Goal: Transaction & Acquisition: Purchase product/service

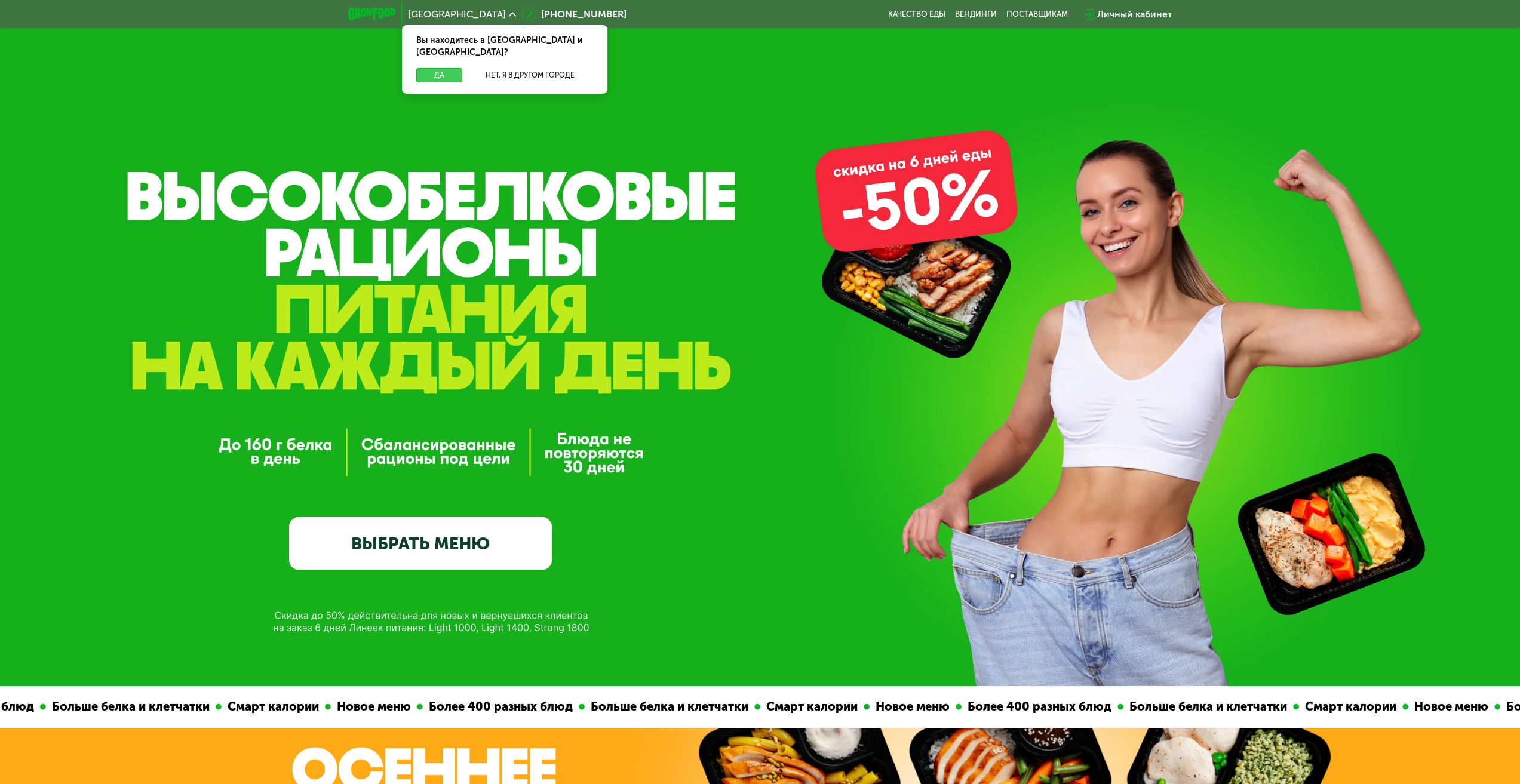
click at [438, 68] on button "Да" at bounding box center [439, 75] width 46 height 14
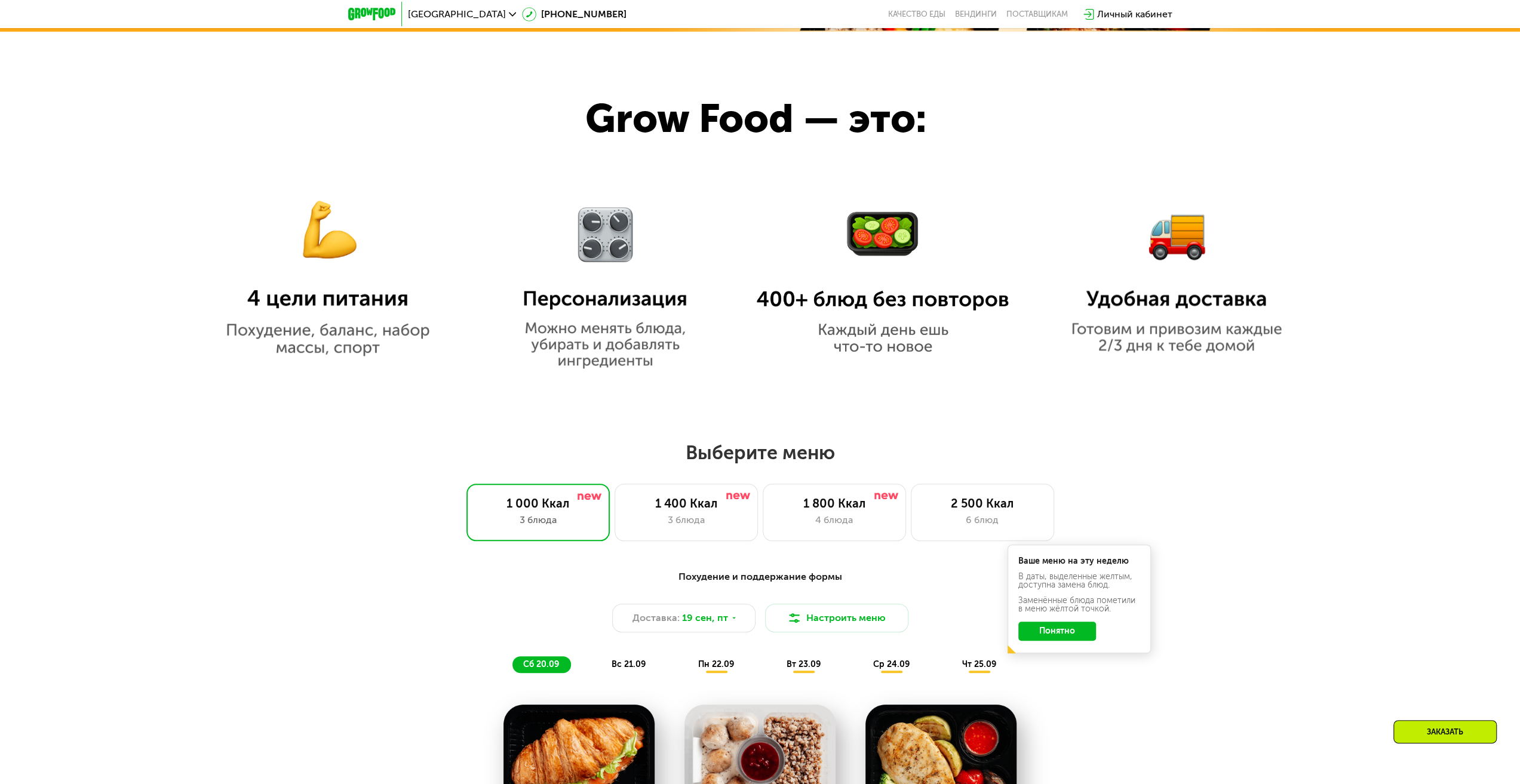
scroll to position [895, 0]
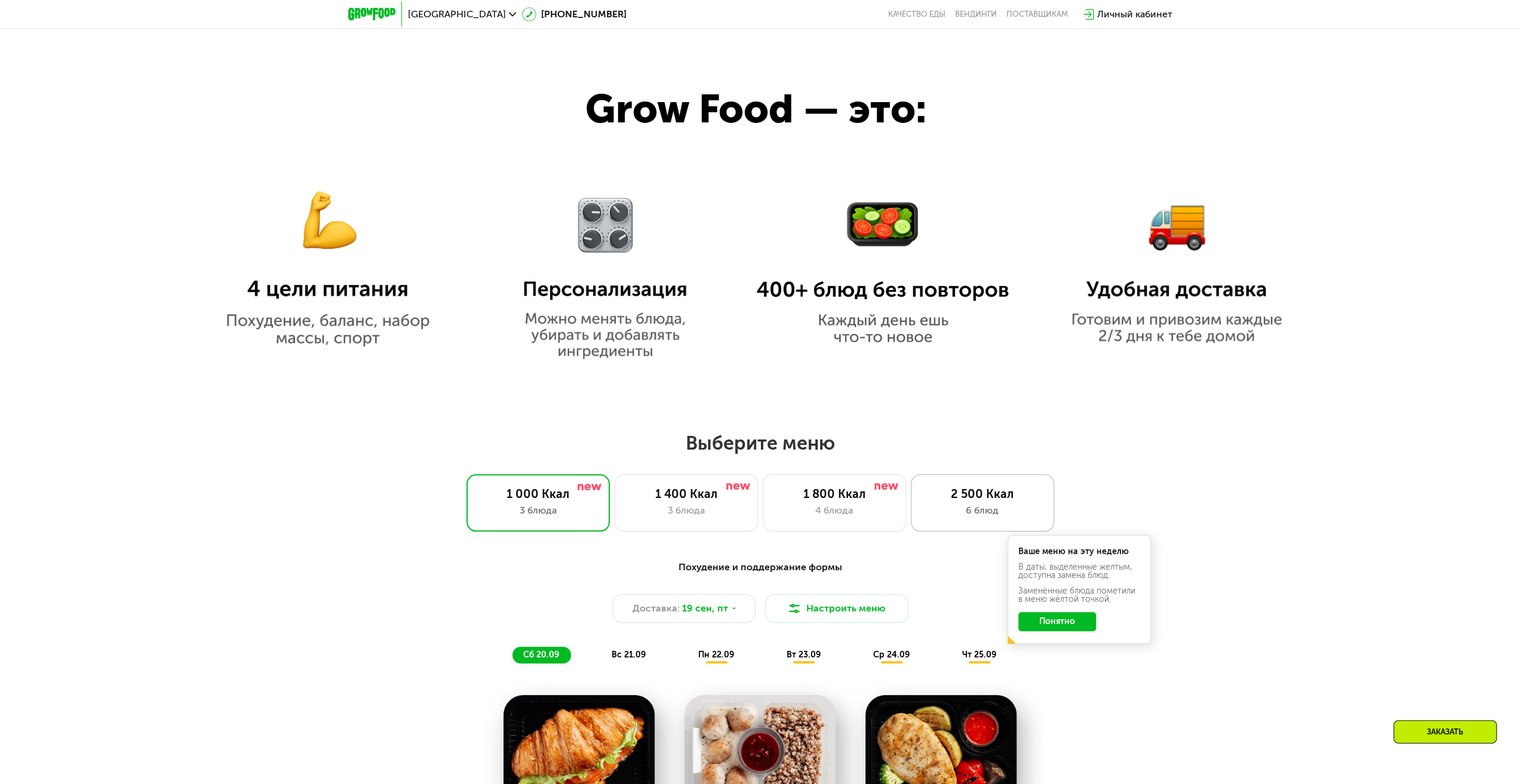
click at [969, 499] on div "2 500 Ккал" at bounding box center [983, 494] width 118 height 14
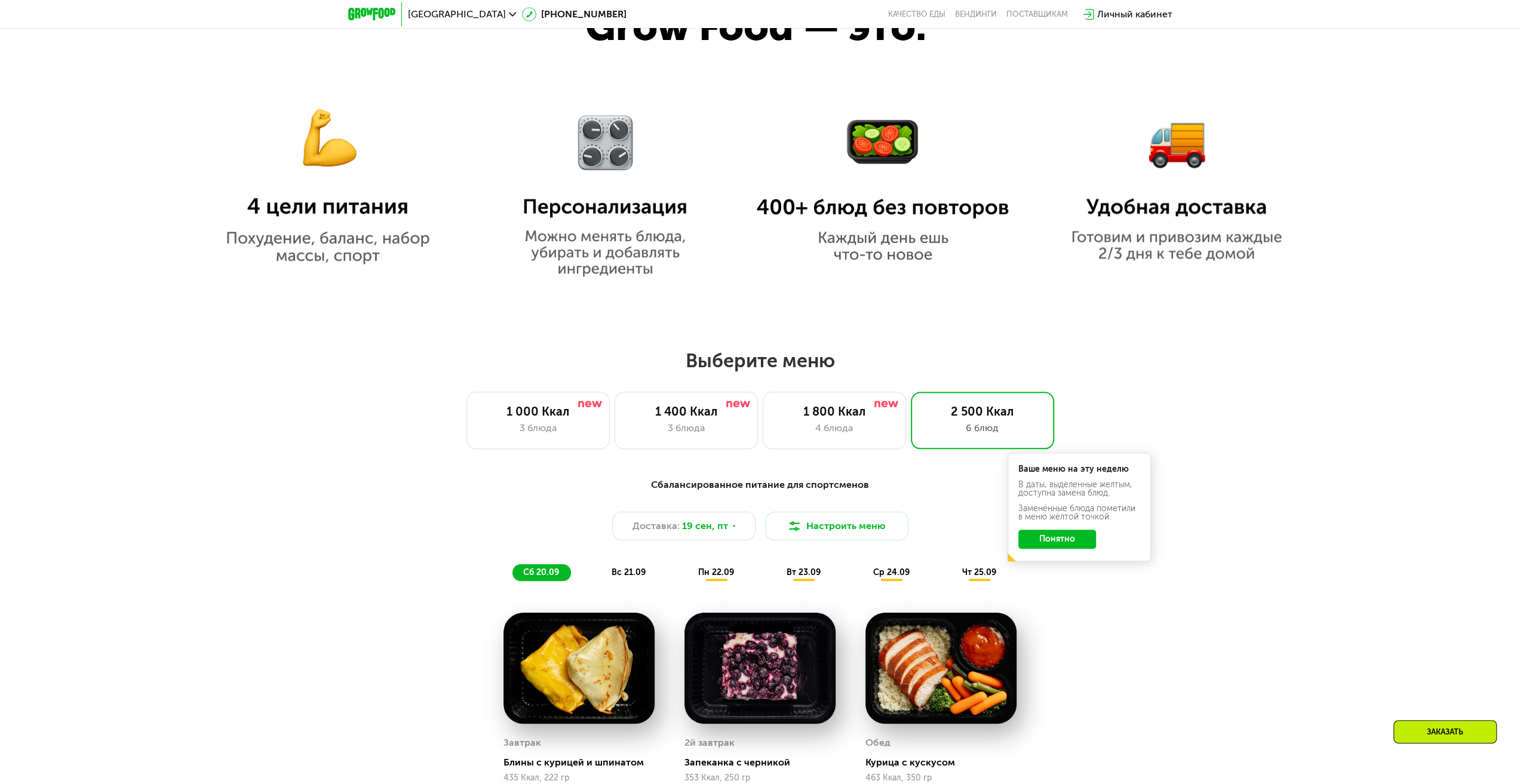
scroll to position [1074, 0]
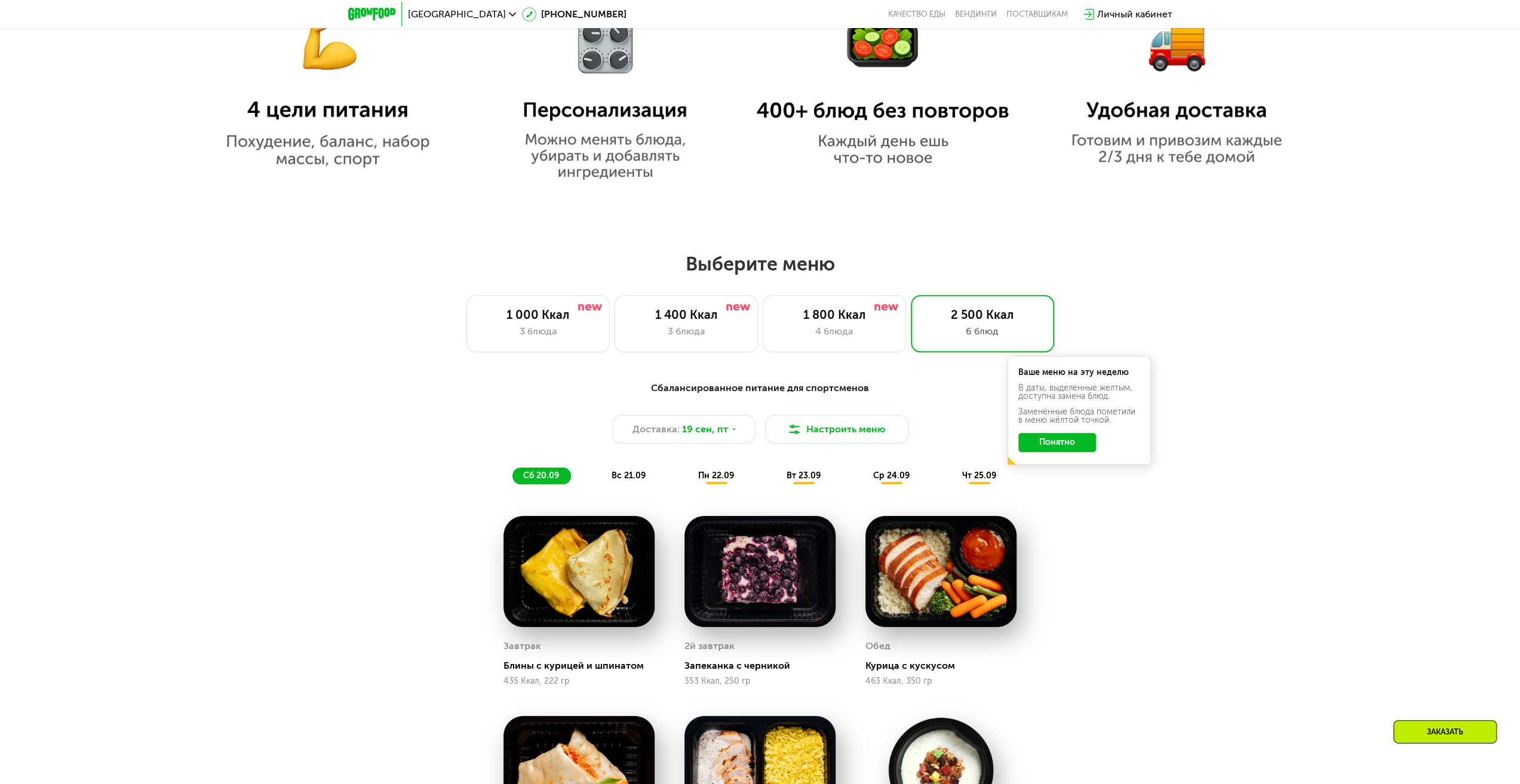
click at [1055, 443] on button "Понятно" at bounding box center [1057, 442] width 77 height 19
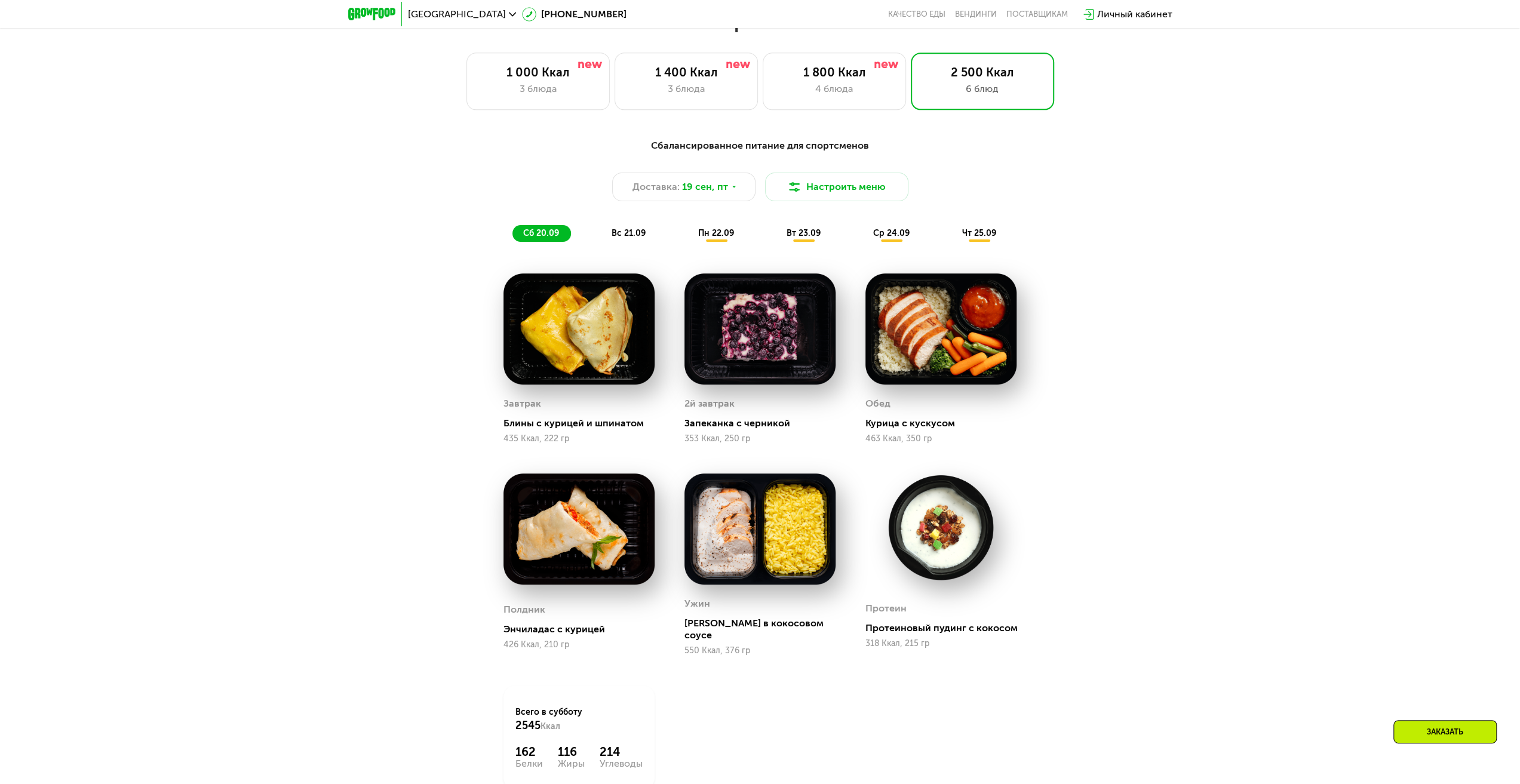
scroll to position [1253, 0]
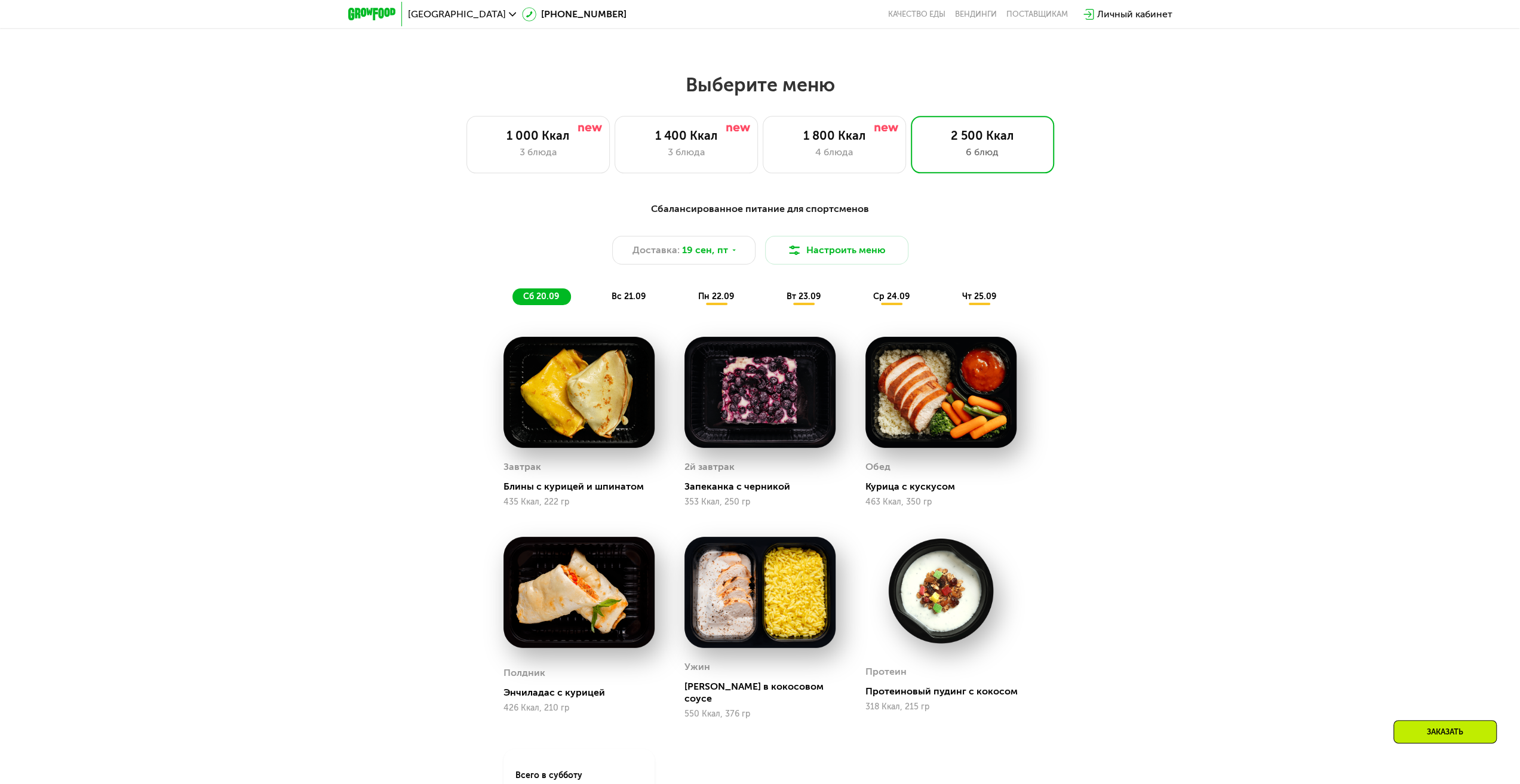
click at [631, 301] on span "вс 21.09" at bounding box center [628, 296] width 34 height 10
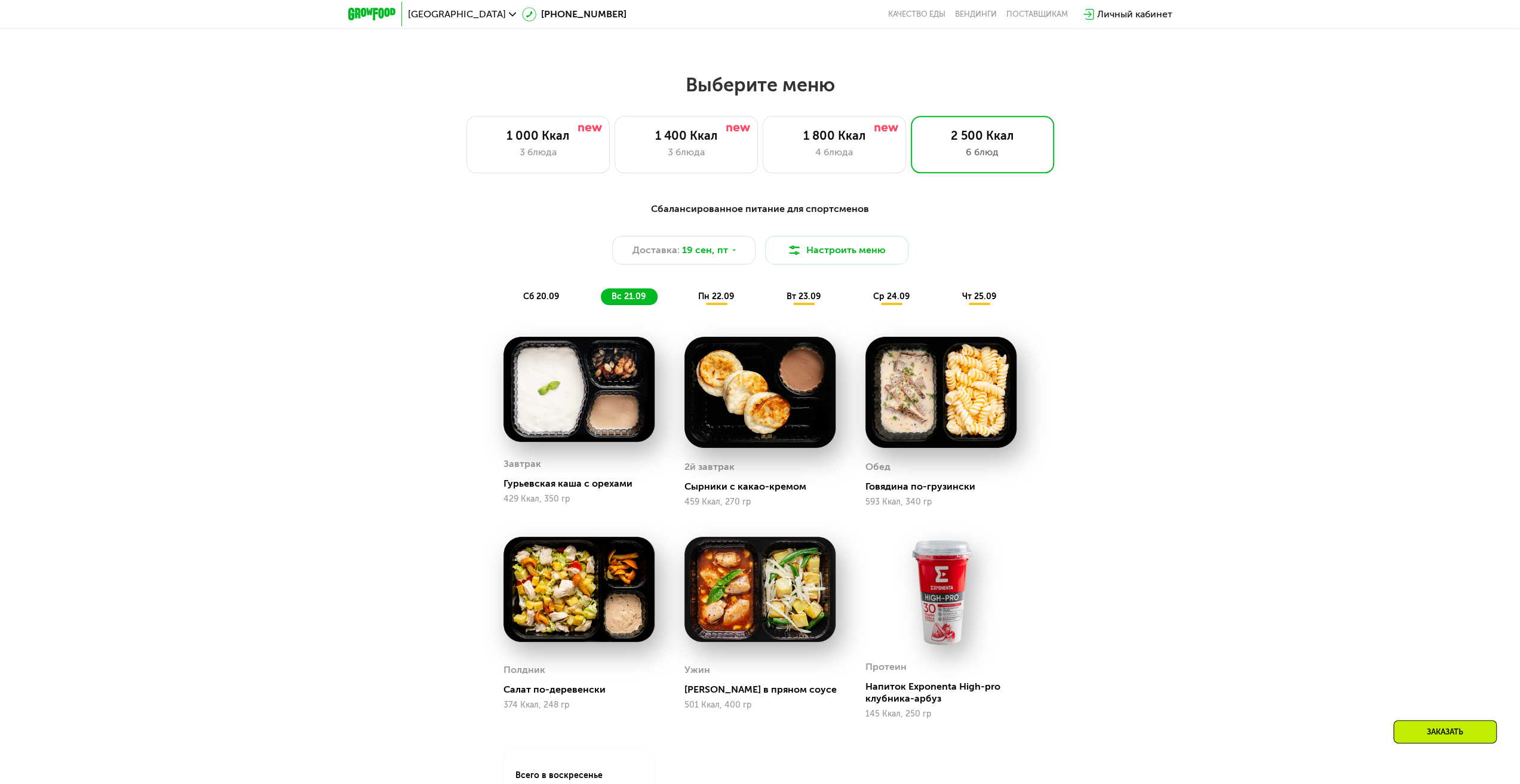
click at [709, 301] on span "пн 22.09" at bounding box center [716, 296] width 36 height 10
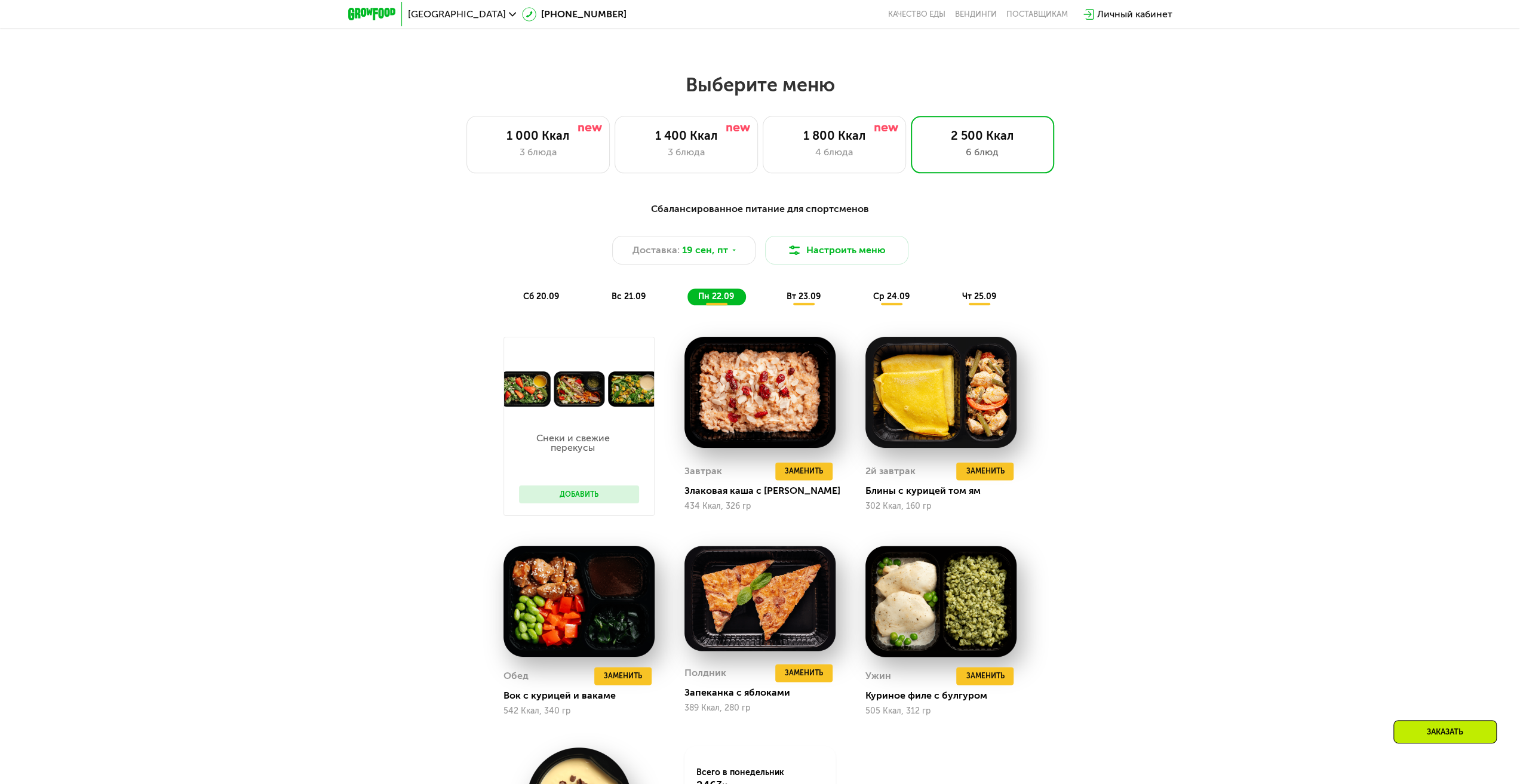
click at [805, 298] on span "вт 23.09" at bounding box center [803, 296] width 34 height 10
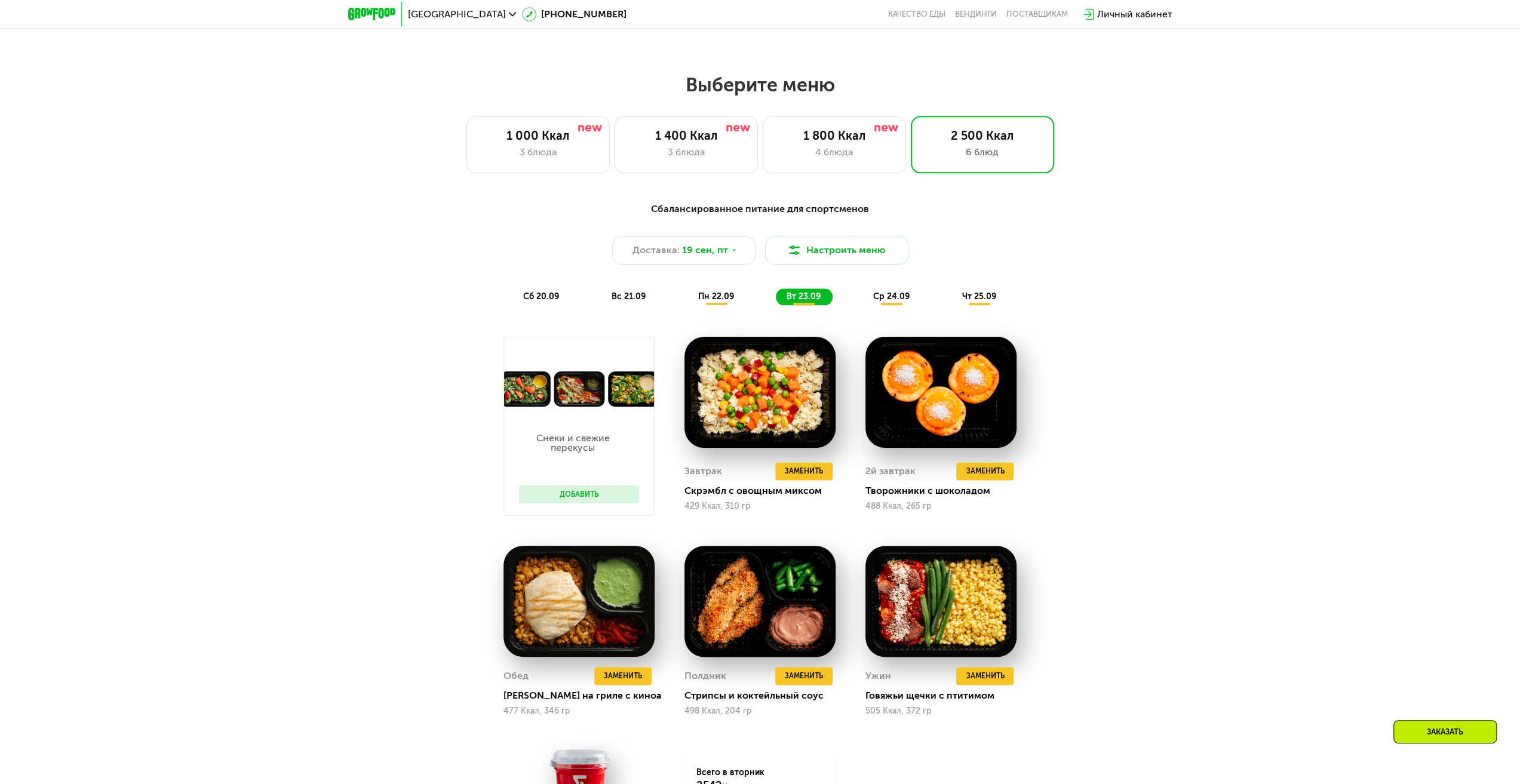
click at [861, 297] on div "сб 20.09 вс 21.09 пн 22.09 вт 23.09 ср 24.09 чт 25.09" at bounding box center [760, 296] width 496 height 17
click at [977, 298] on span "чт 25.09" at bounding box center [979, 296] width 34 height 10
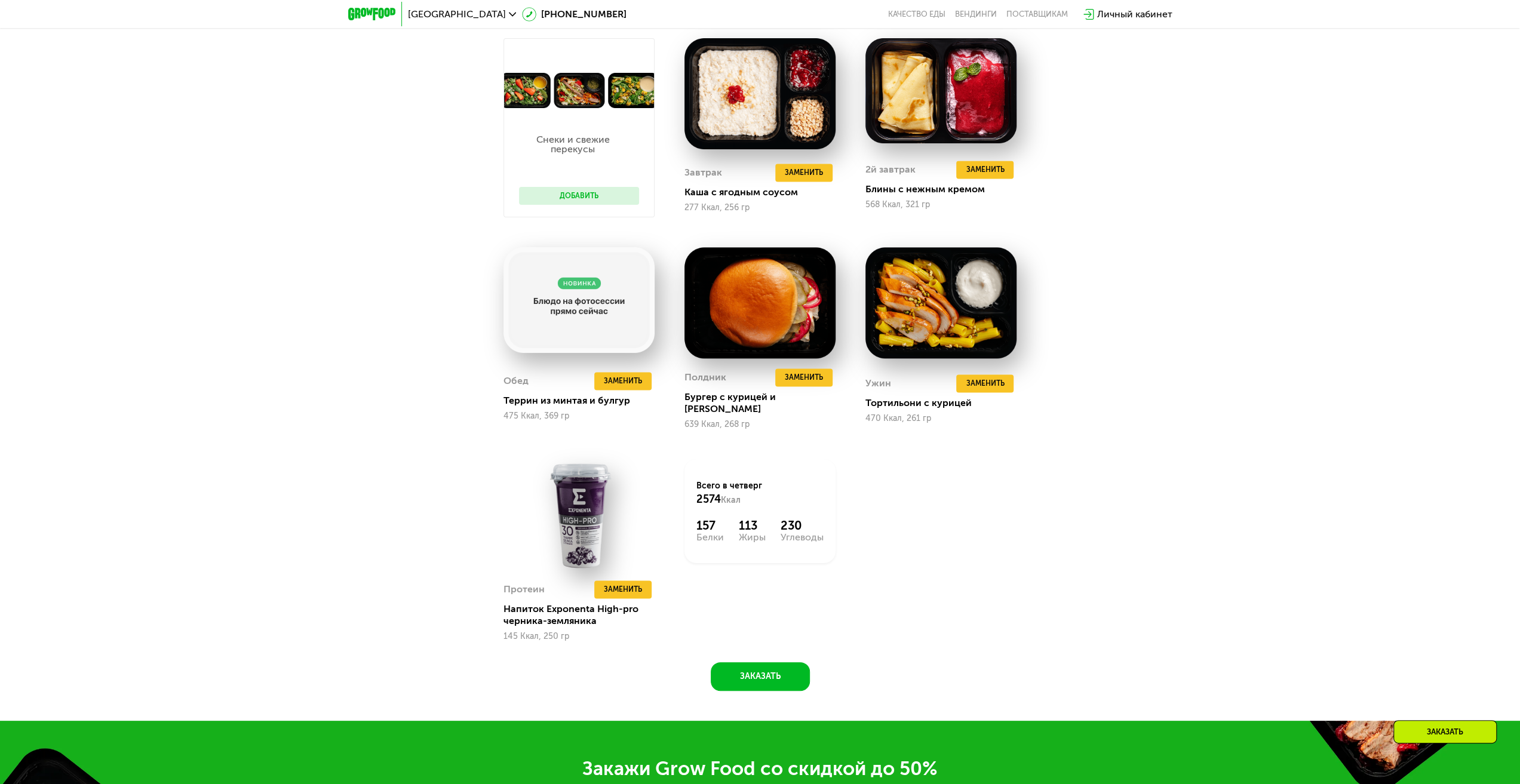
scroll to position [1611, 0]
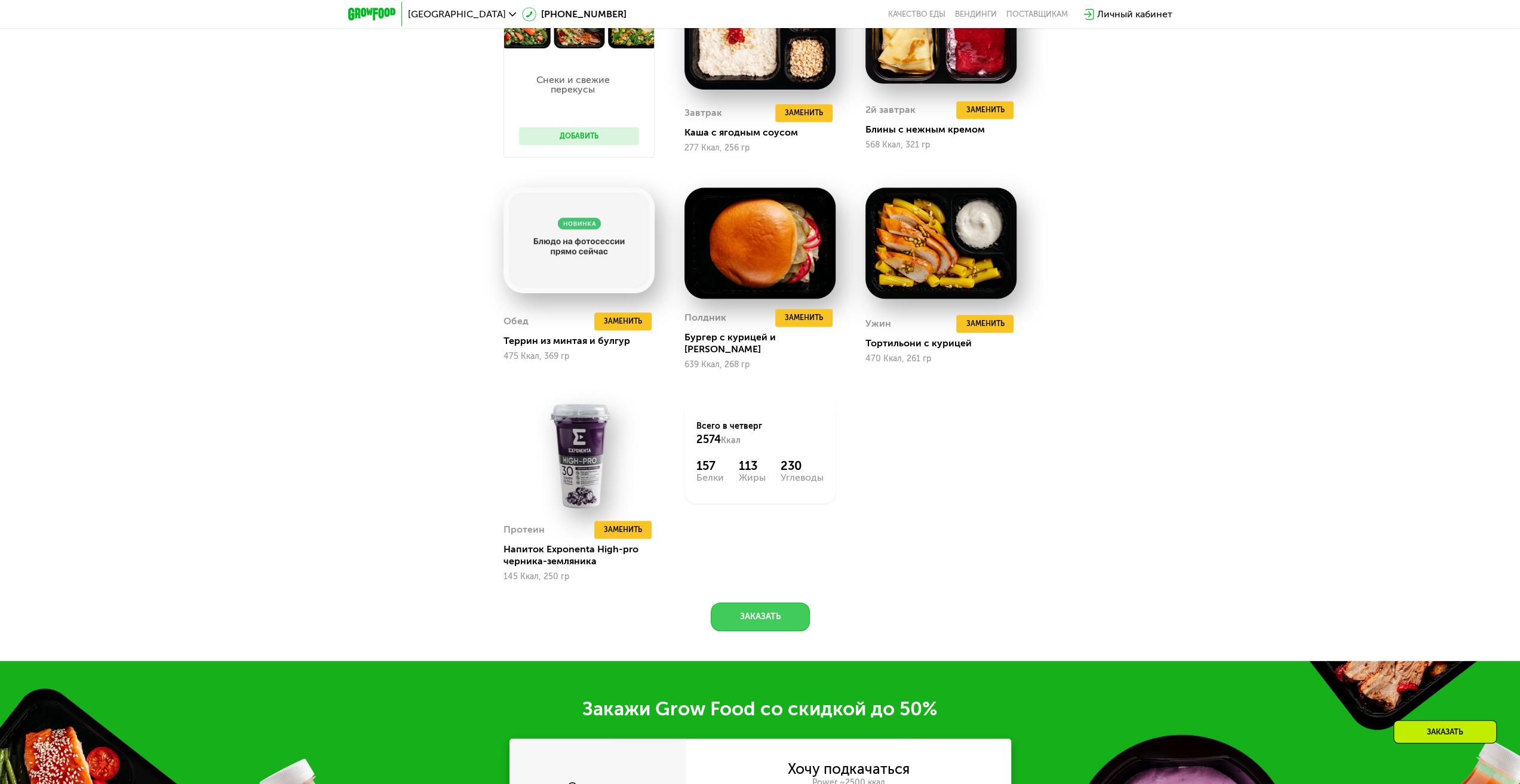
click at [752, 607] on button "Заказать" at bounding box center [760, 617] width 99 height 28
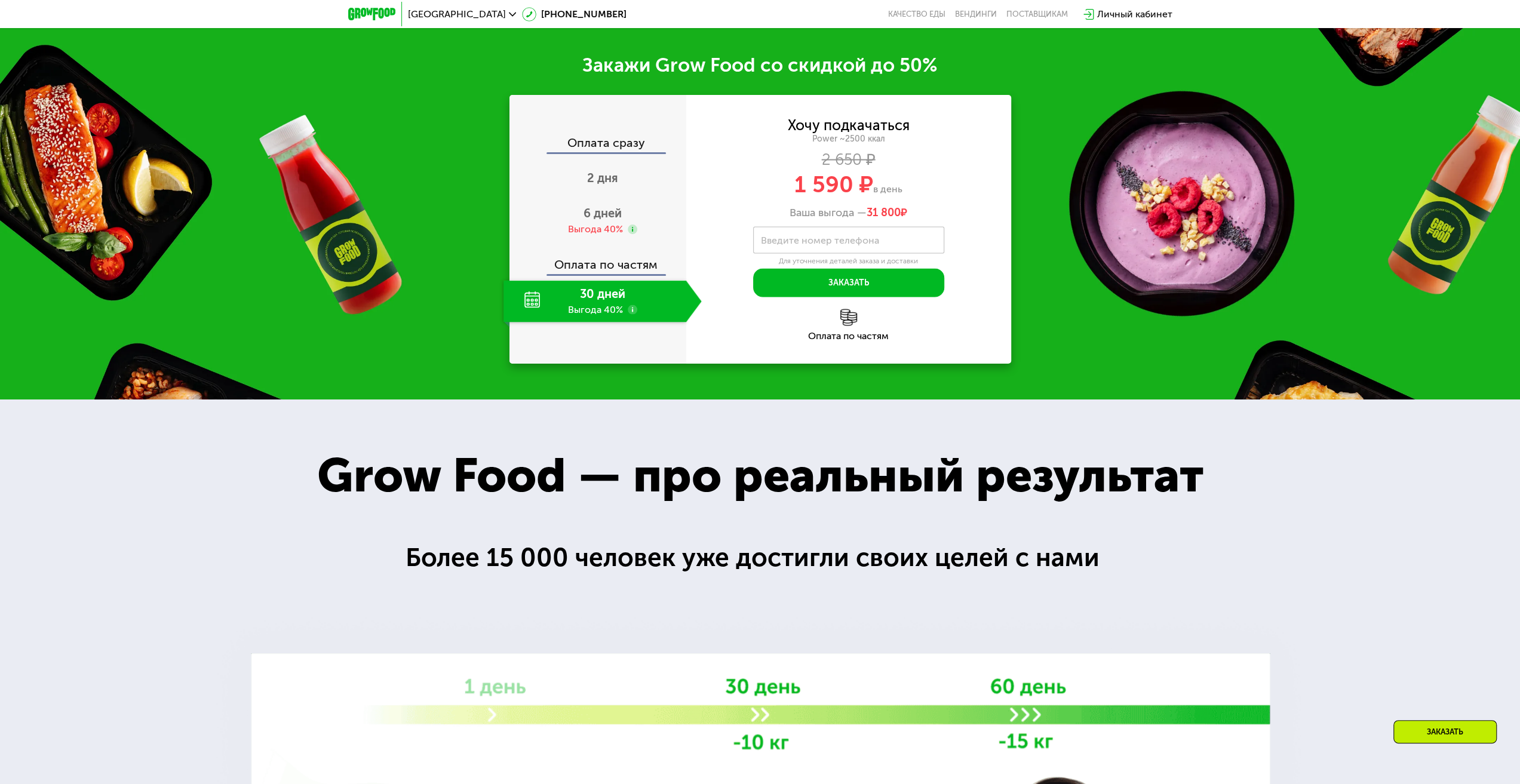
scroll to position [2264, 0]
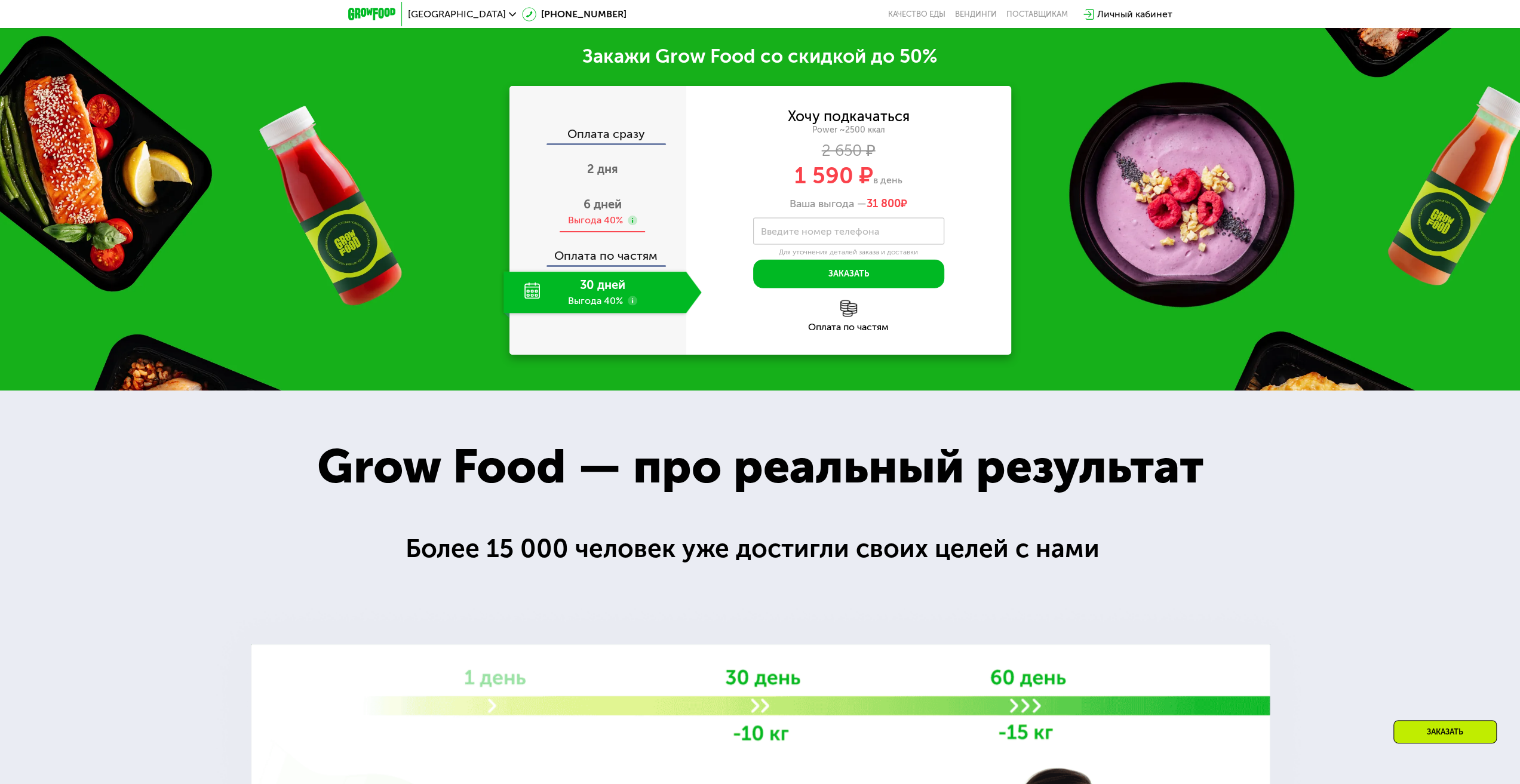
click at [591, 197] on span "6 дней" at bounding box center [602, 204] width 38 height 14
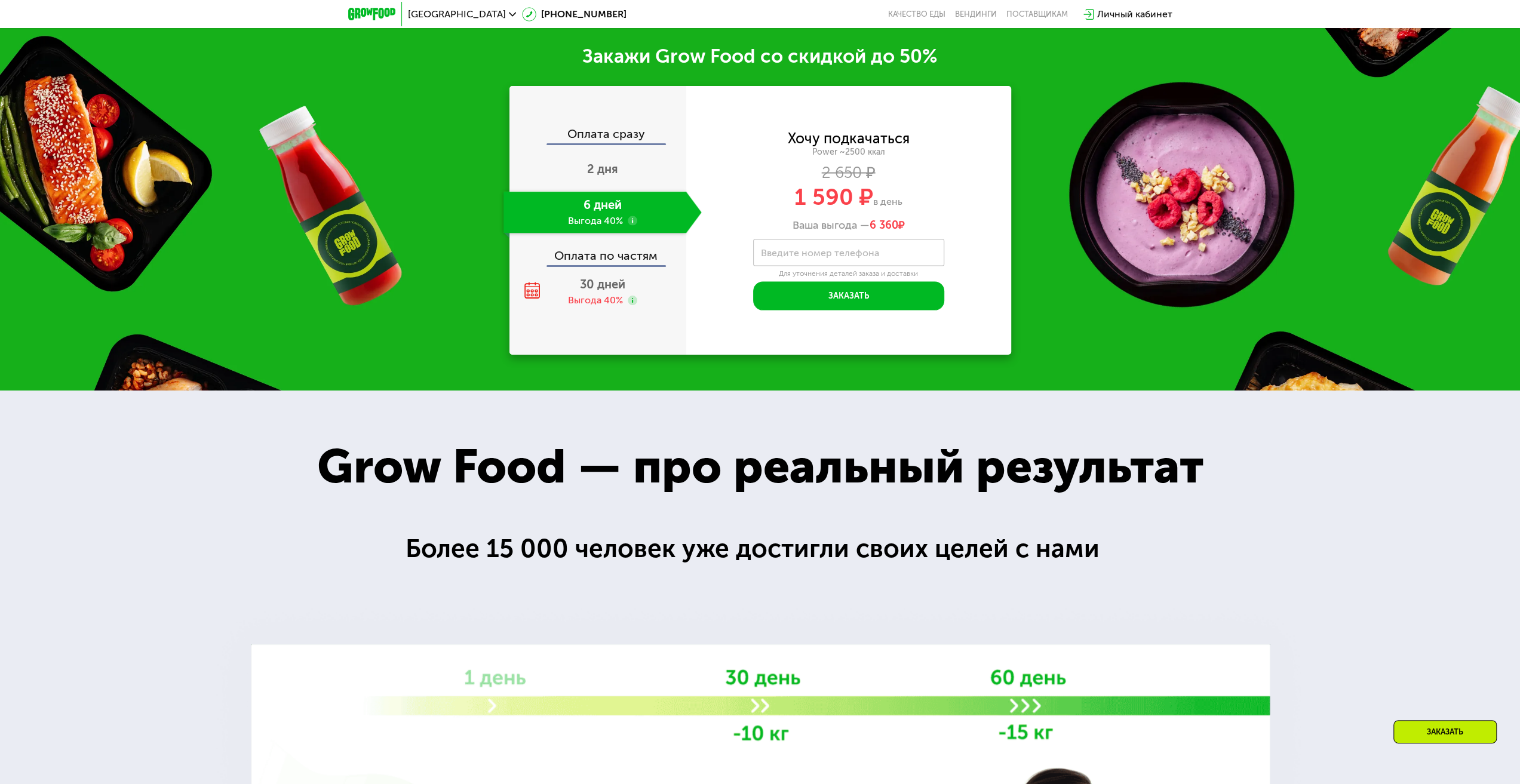
click at [843, 133] on div "Хочу подкачаться" at bounding box center [848, 137] width 122 height 13
click at [595, 277] on span "30 дней" at bounding box center [603, 284] width 46 height 14
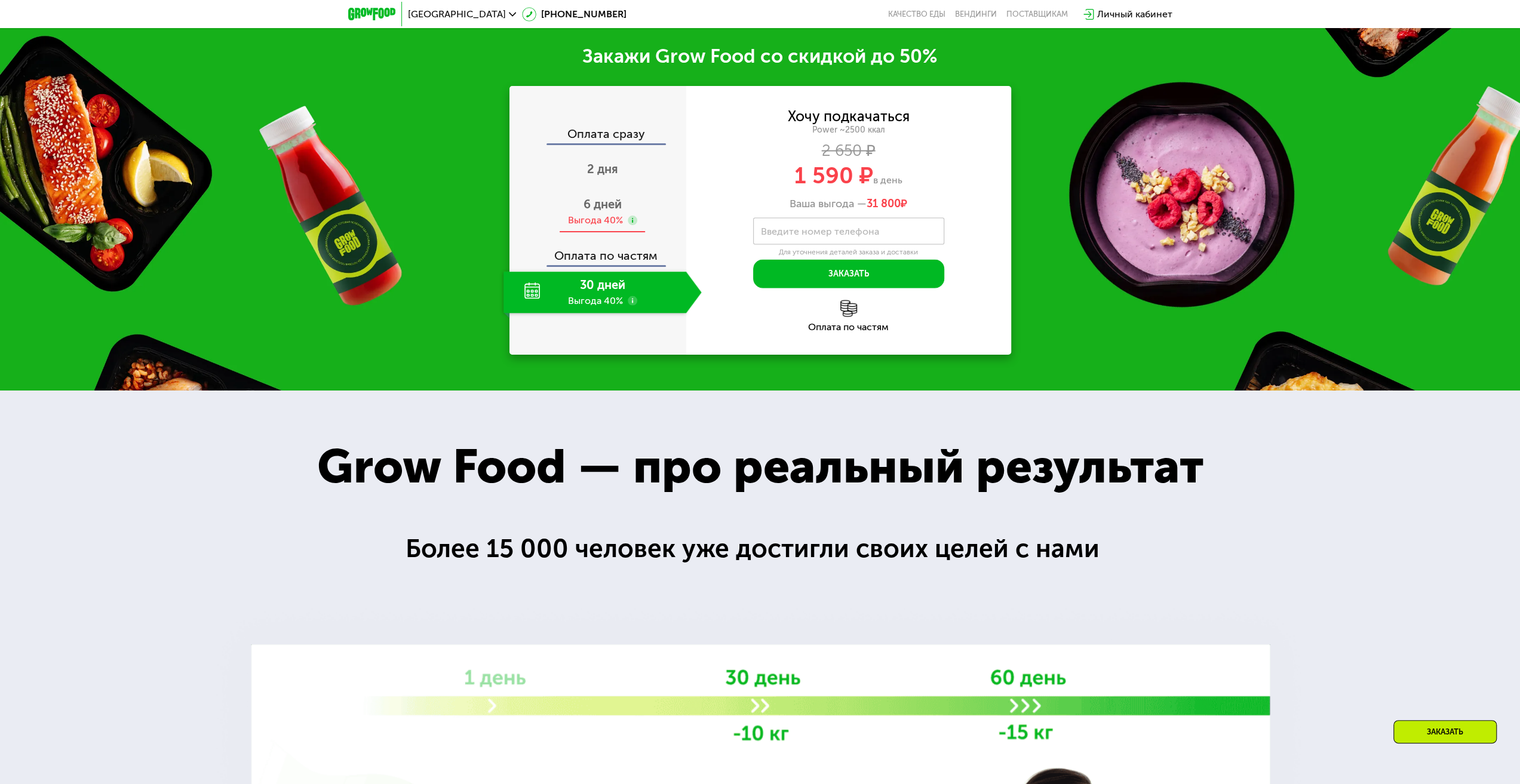
click at [600, 197] on span "6 дней" at bounding box center [602, 204] width 38 height 14
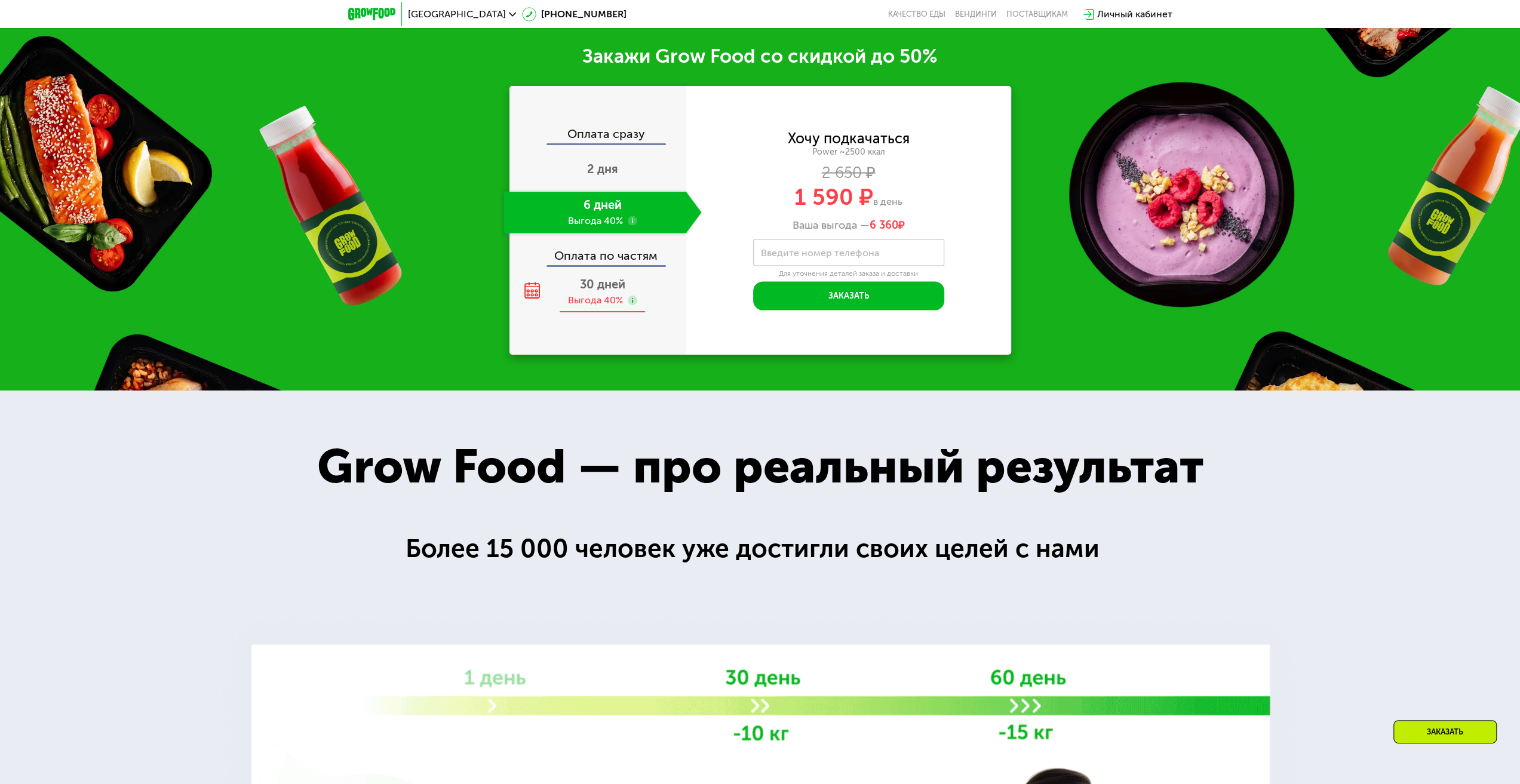
click at [597, 277] on span "30 дней" at bounding box center [603, 284] width 46 height 14
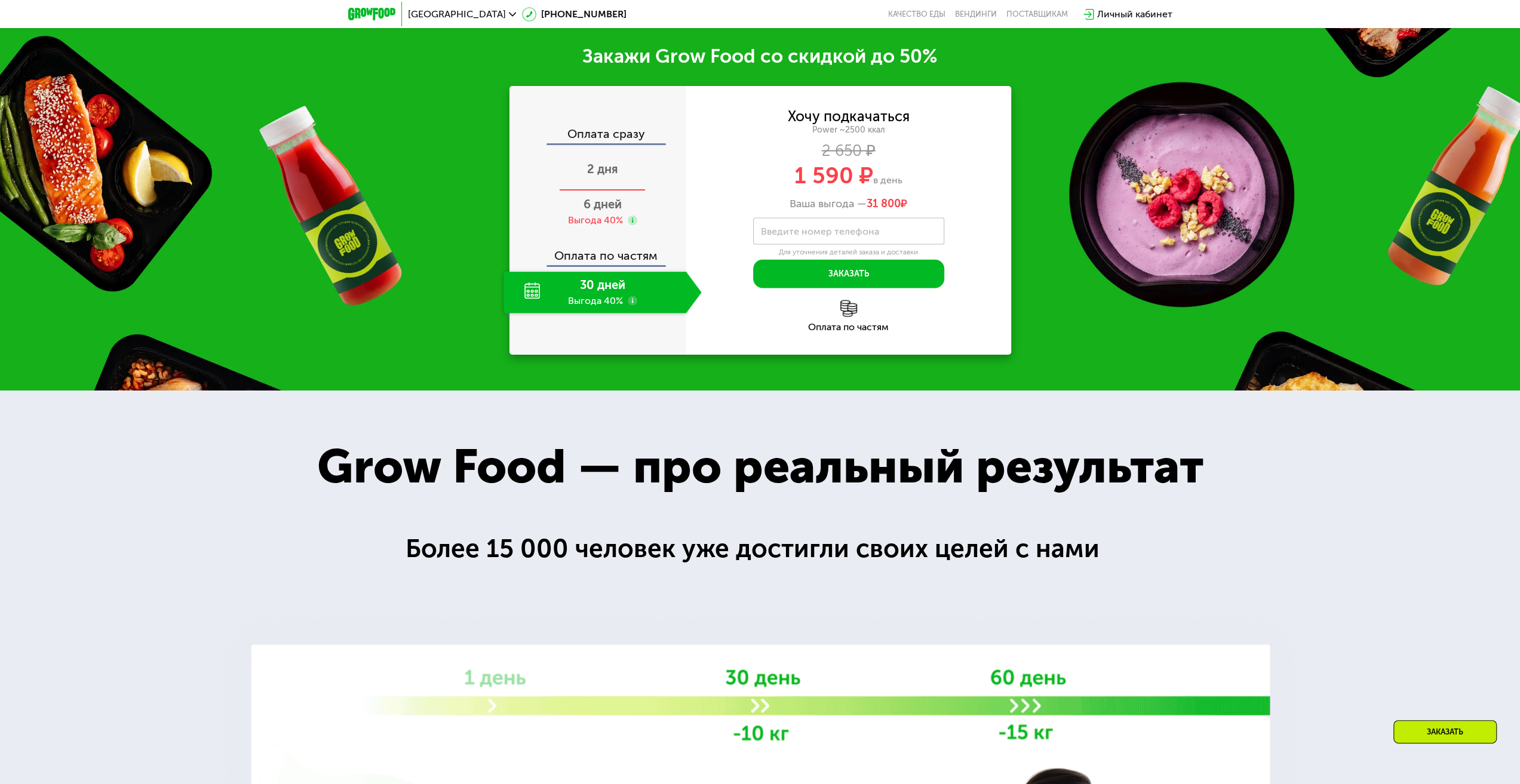
click at [607, 162] on span "2 дня" at bounding box center [602, 169] width 31 height 14
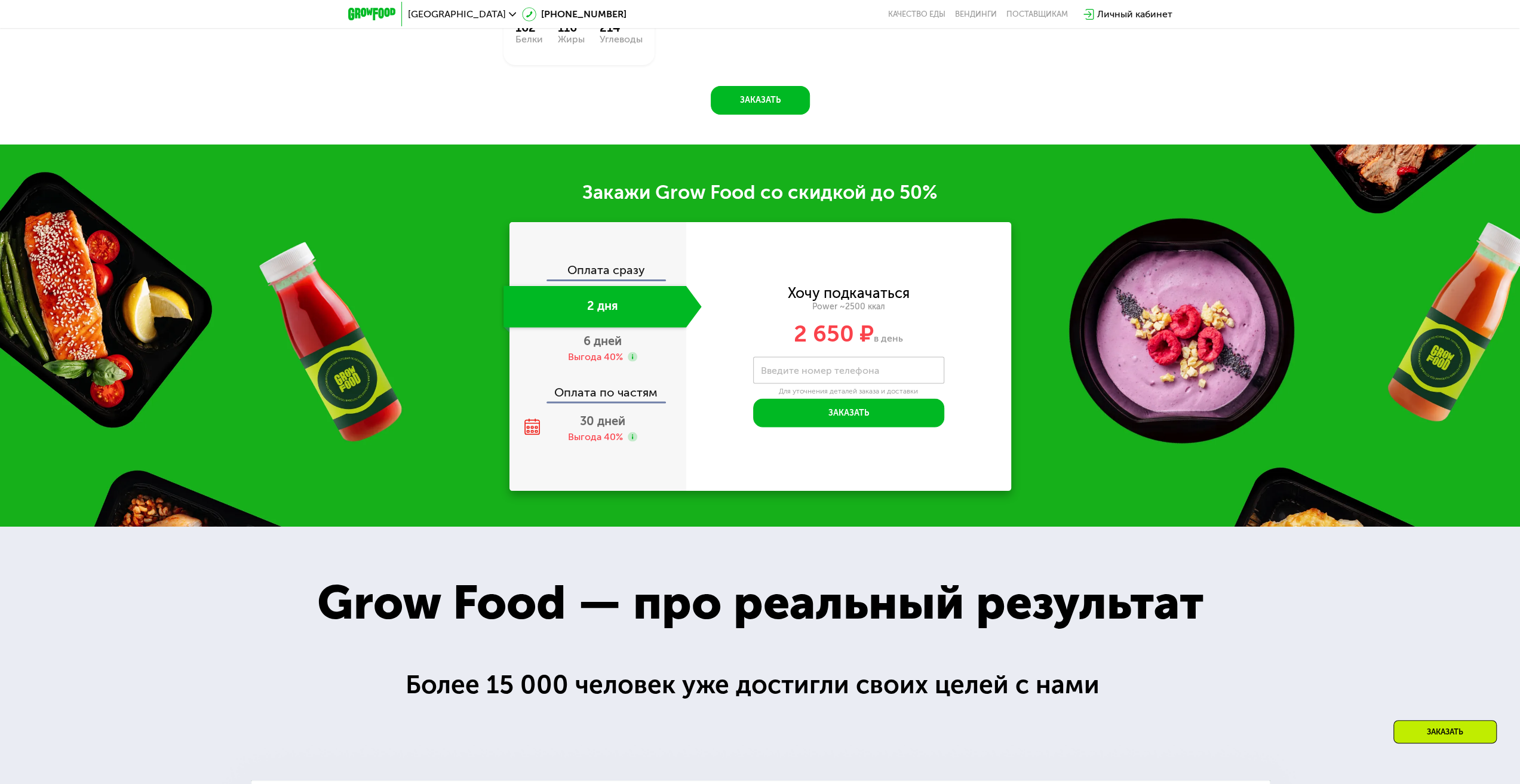
scroll to position [2025, 0]
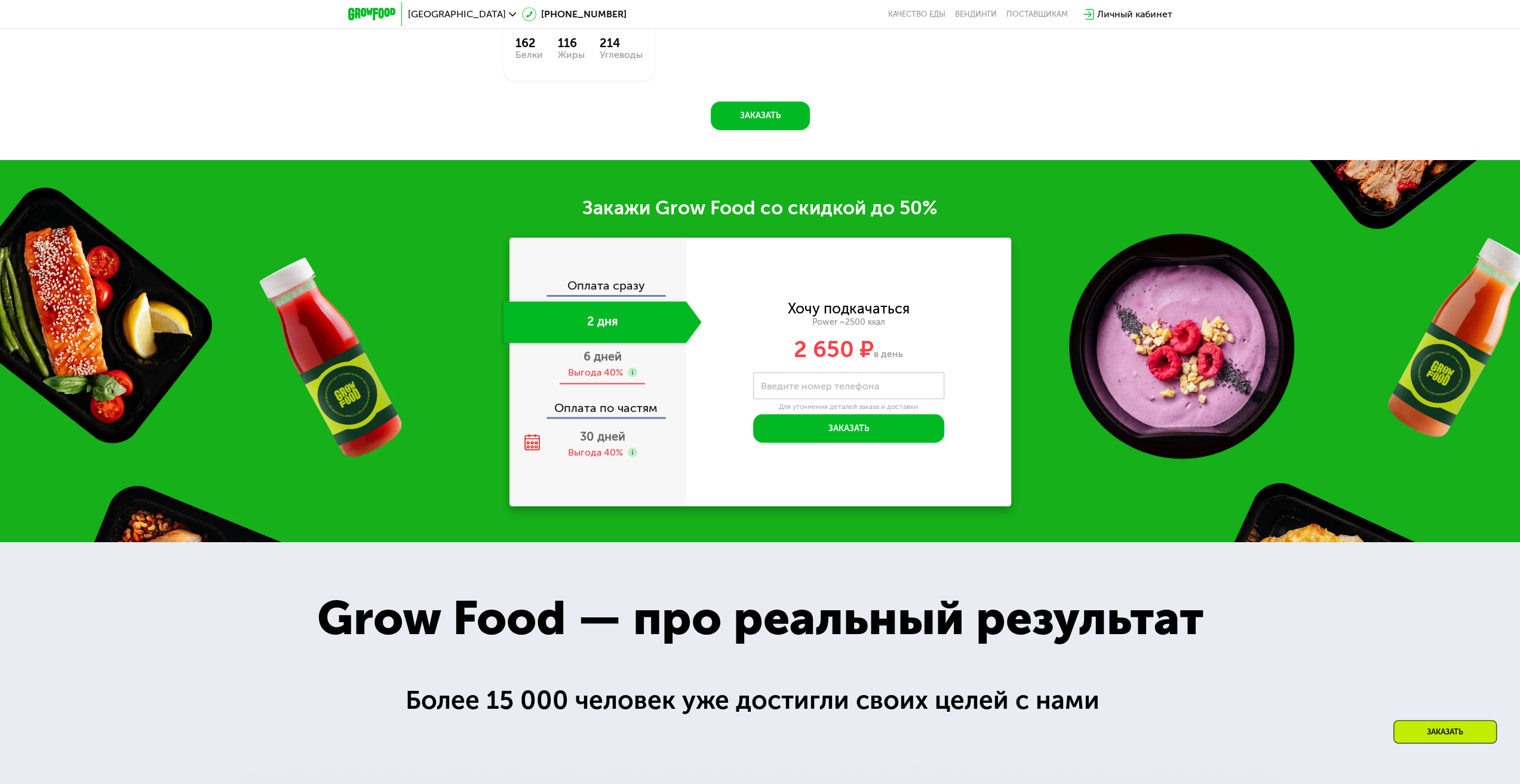
click at [629, 367] on use at bounding box center [632, 371] width 9 height 9
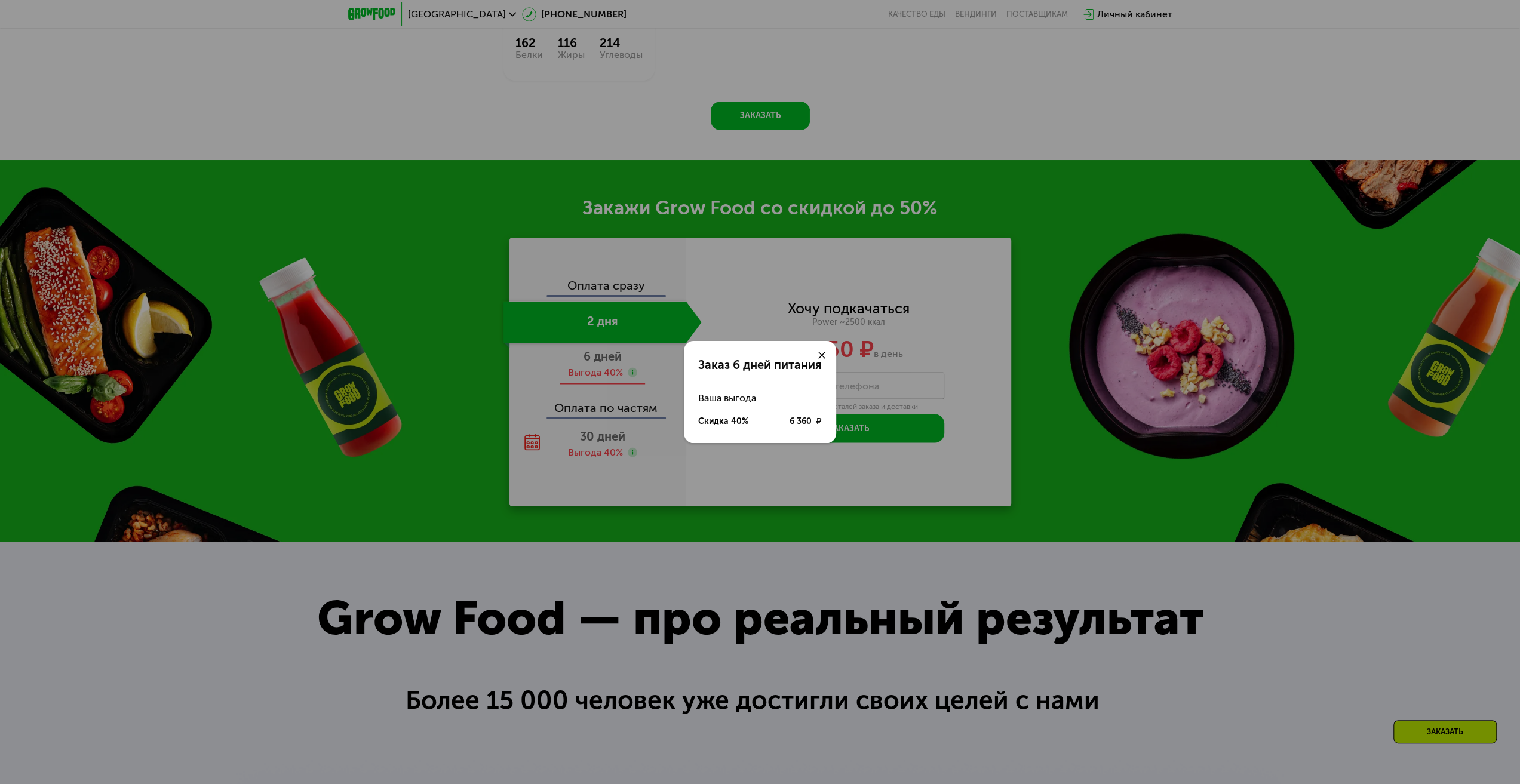
click at [629, 364] on div "Заказ 6 дней питания Ваша выгода Скидка 40% 6 360 ₽" at bounding box center [760, 392] width 1520 height 784
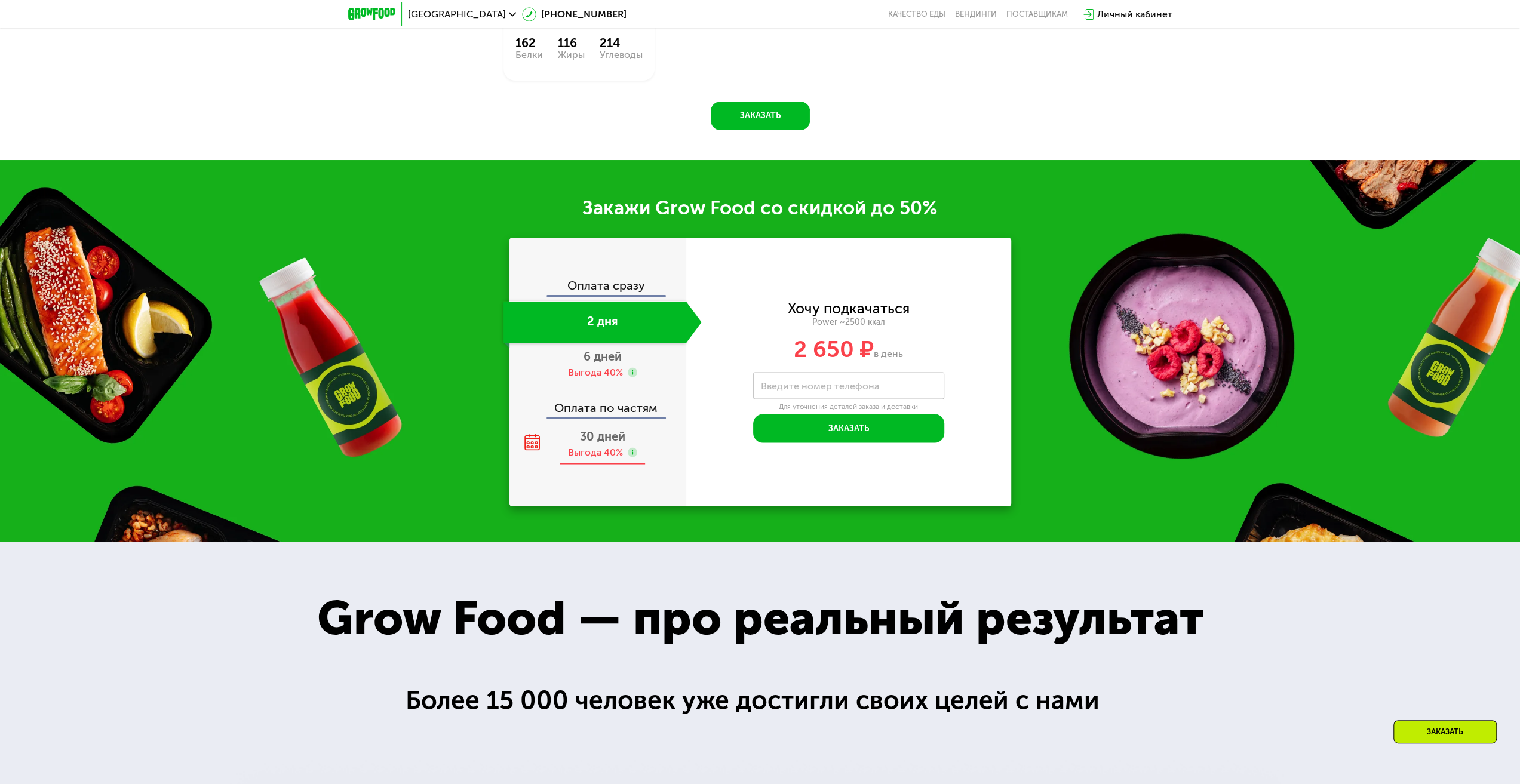
click at [630, 447] on use at bounding box center [632, 452] width 9 height 9
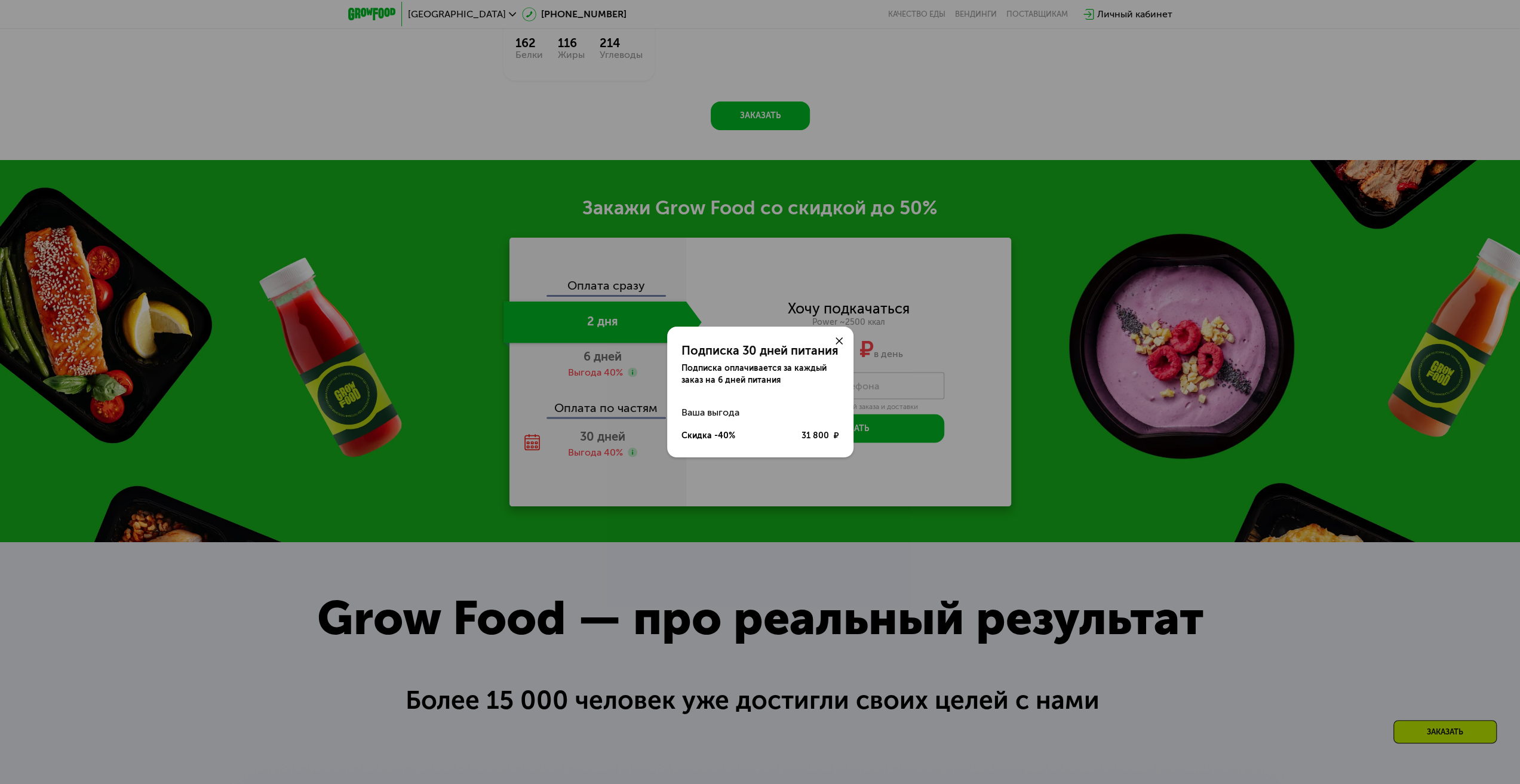
click at [1045, 192] on div "Подписка 30 дней питания Подписка оплачивается за каждый заказ на 6 дней питани…" at bounding box center [760, 392] width 1520 height 784
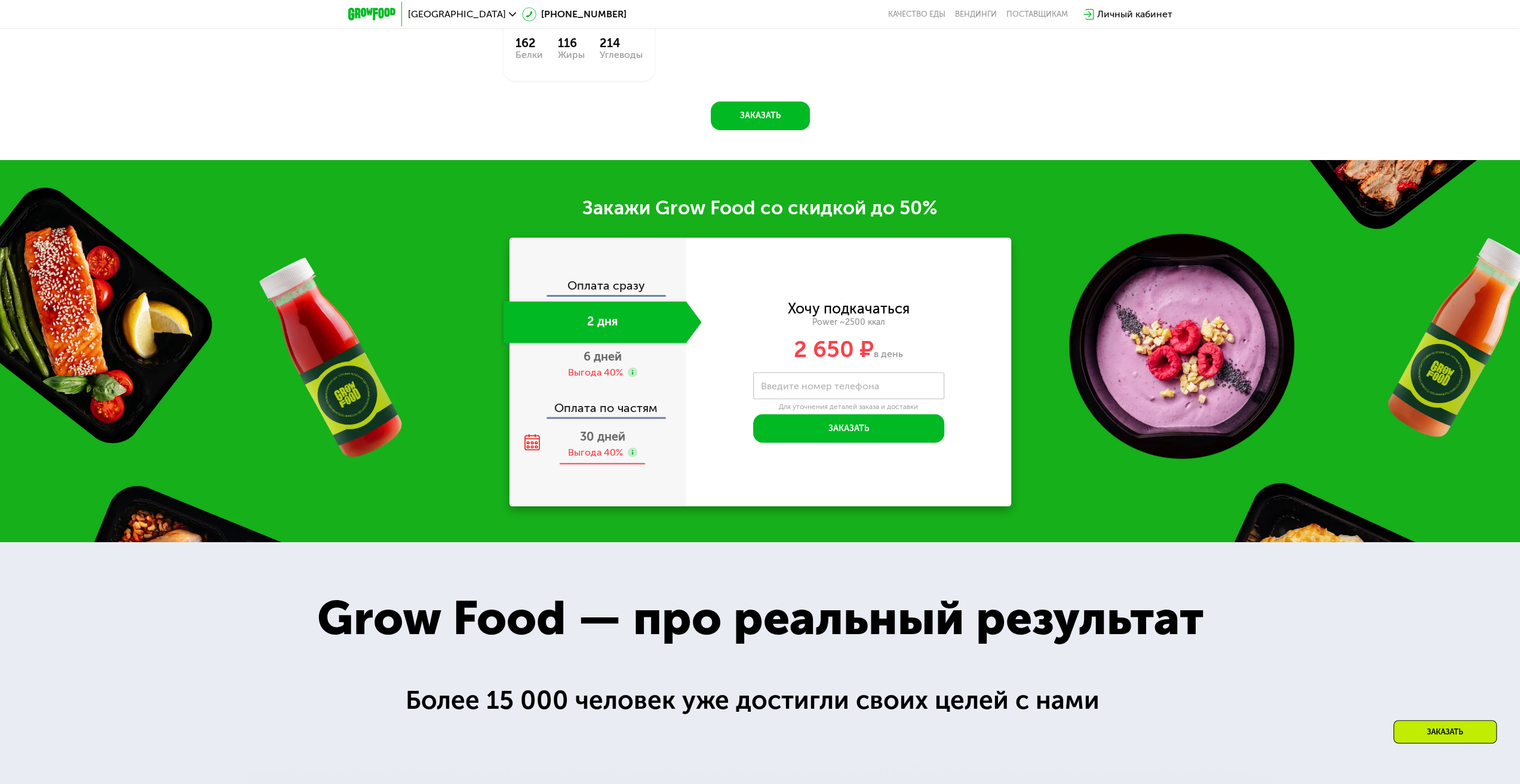
click at [600, 434] on span "30 дней" at bounding box center [603, 435] width 46 height 14
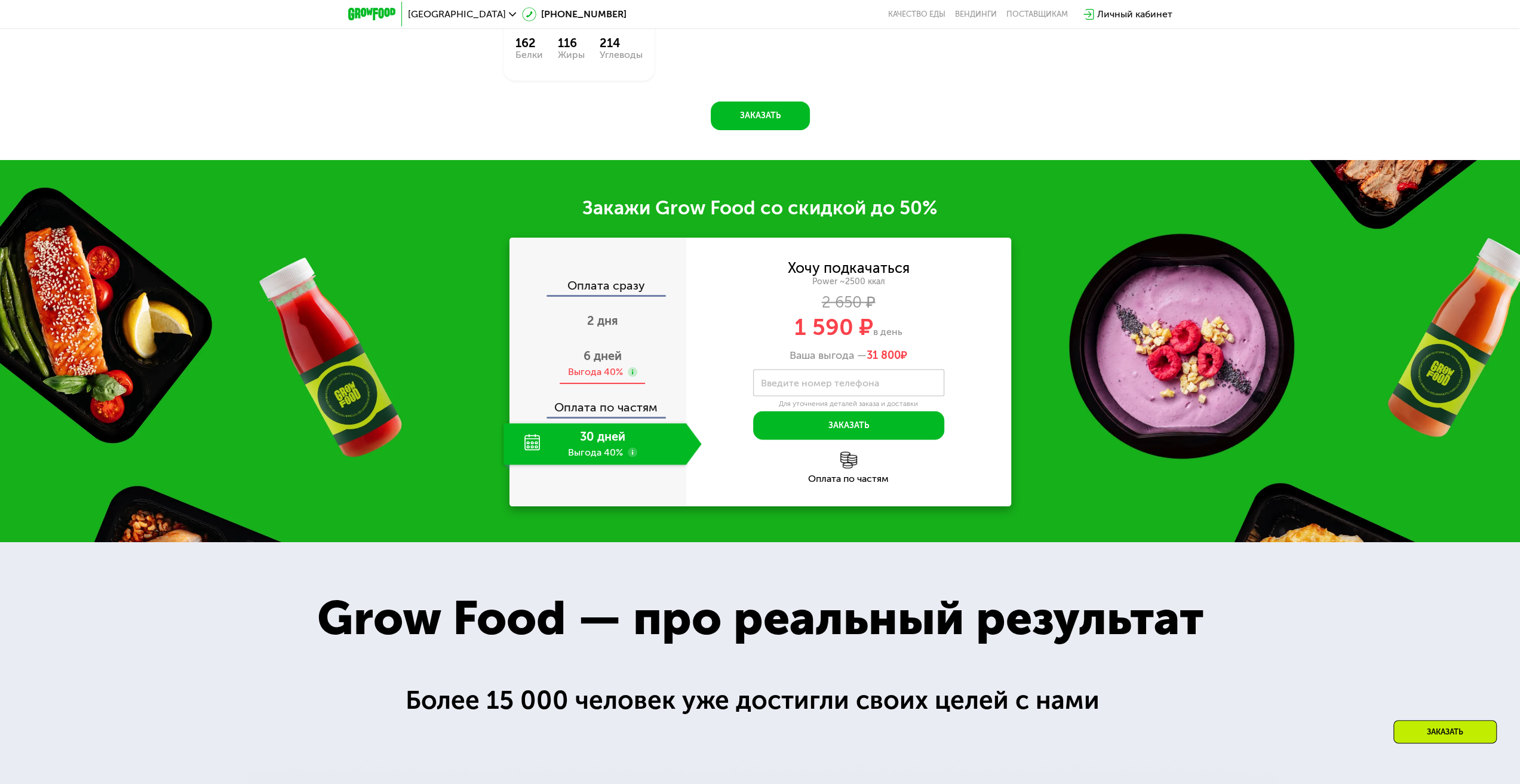
click at [602, 349] on span "6 дней" at bounding box center [602, 356] width 38 height 14
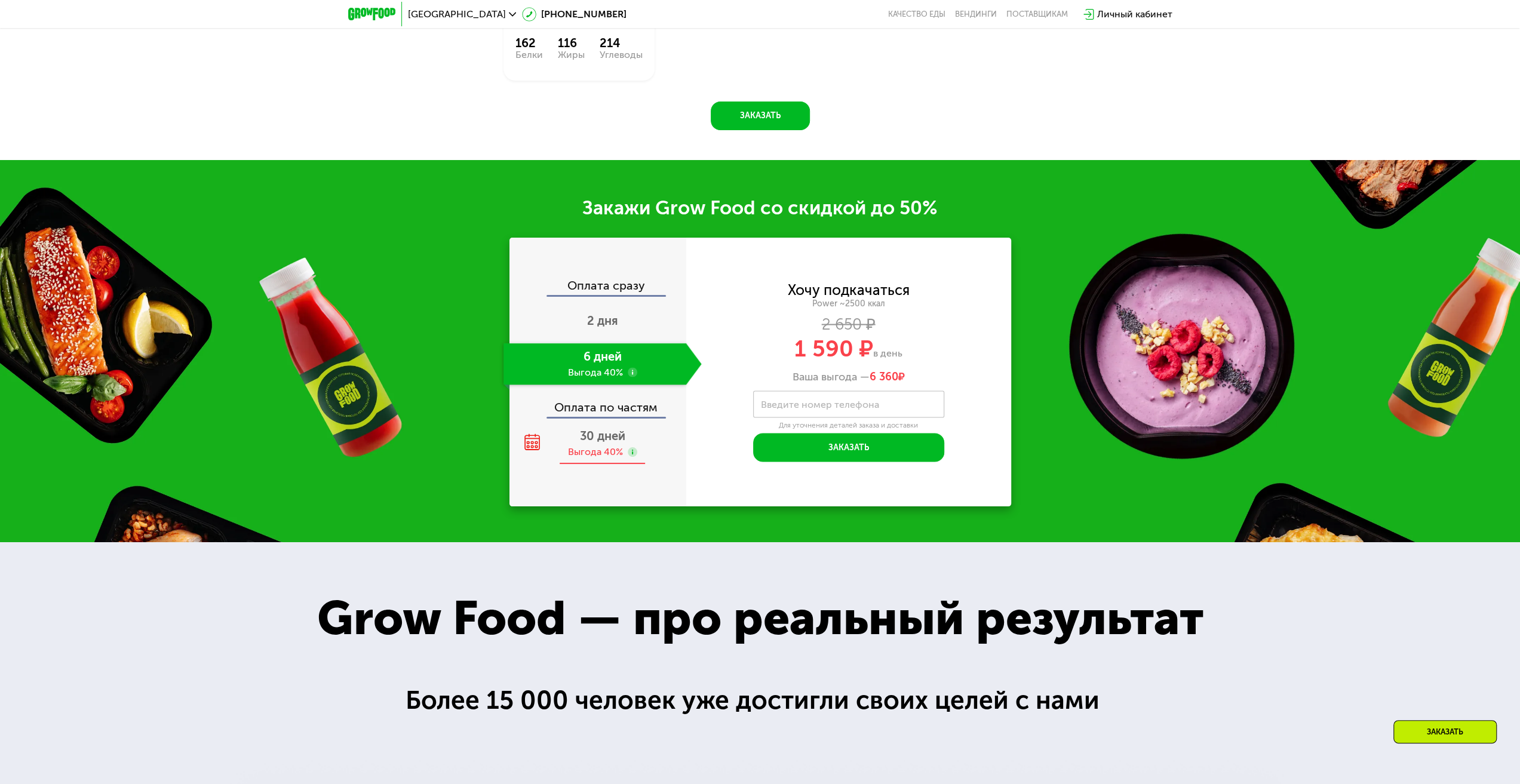
click at [594, 446] on div "Выгода 40%" at bounding box center [596, 452] width 55 height 13
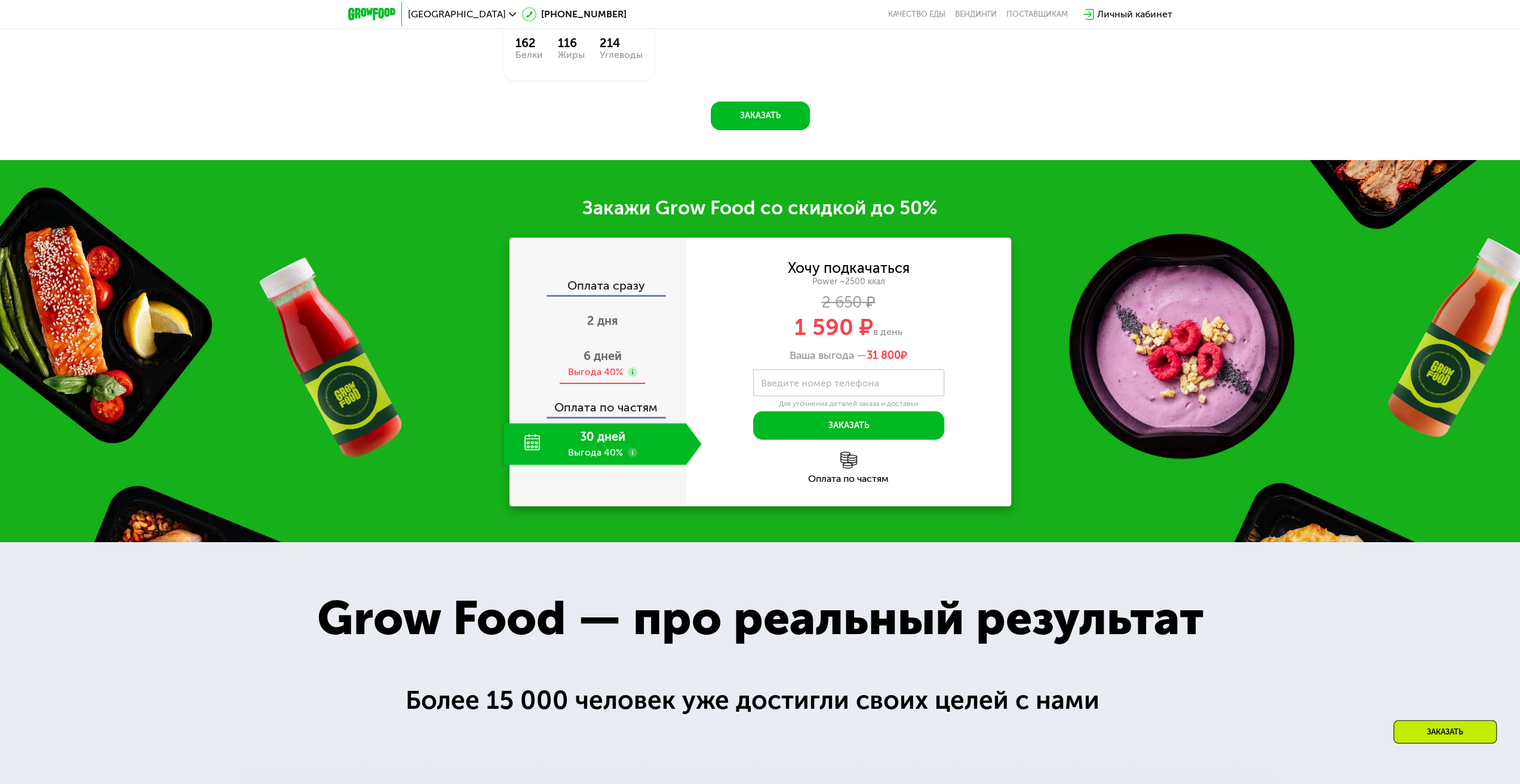
click at [598, 365] on div "Выгода 40%" at bounding box center [596, 371] width 55 height 13
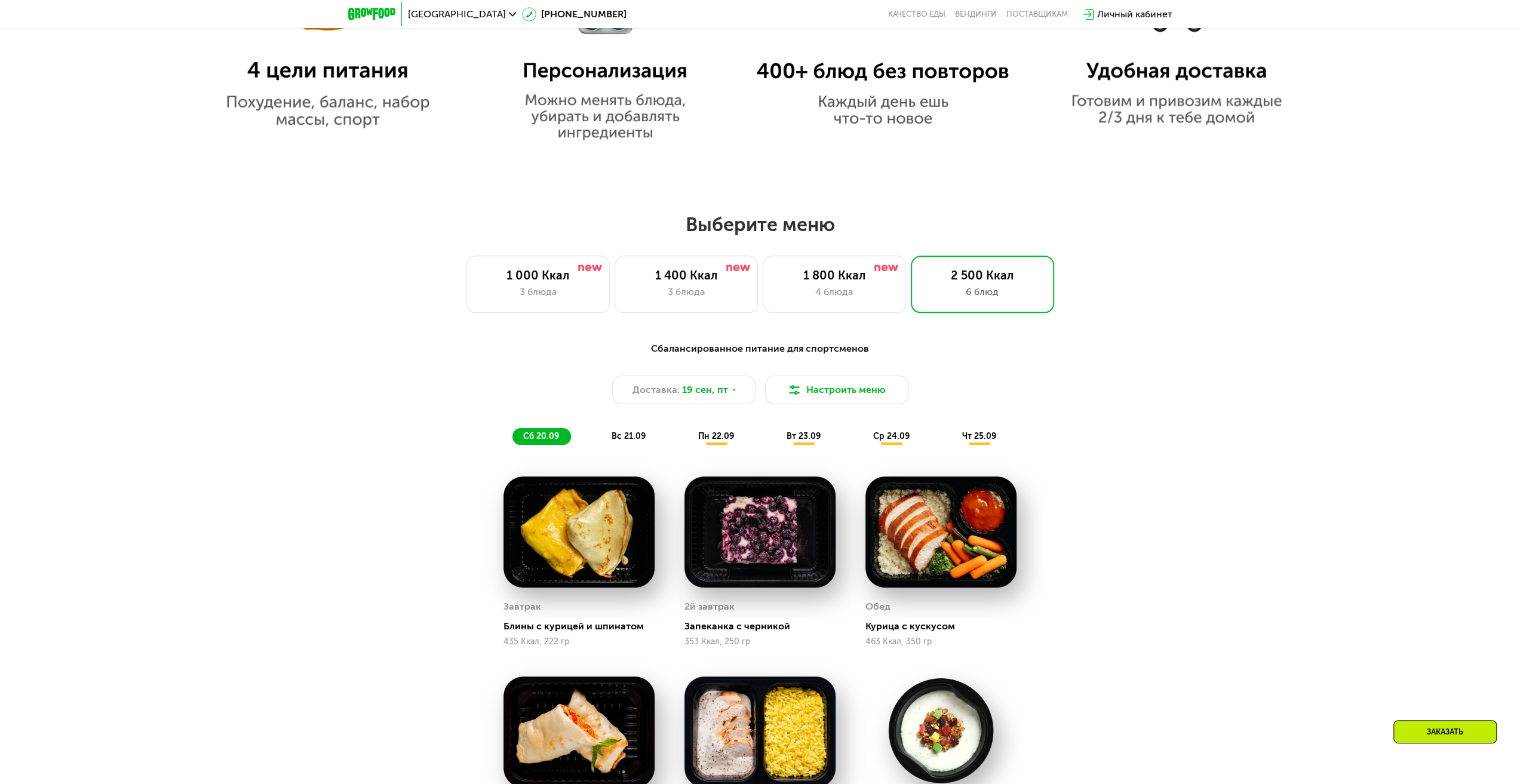
scroll to position [1253, 0]
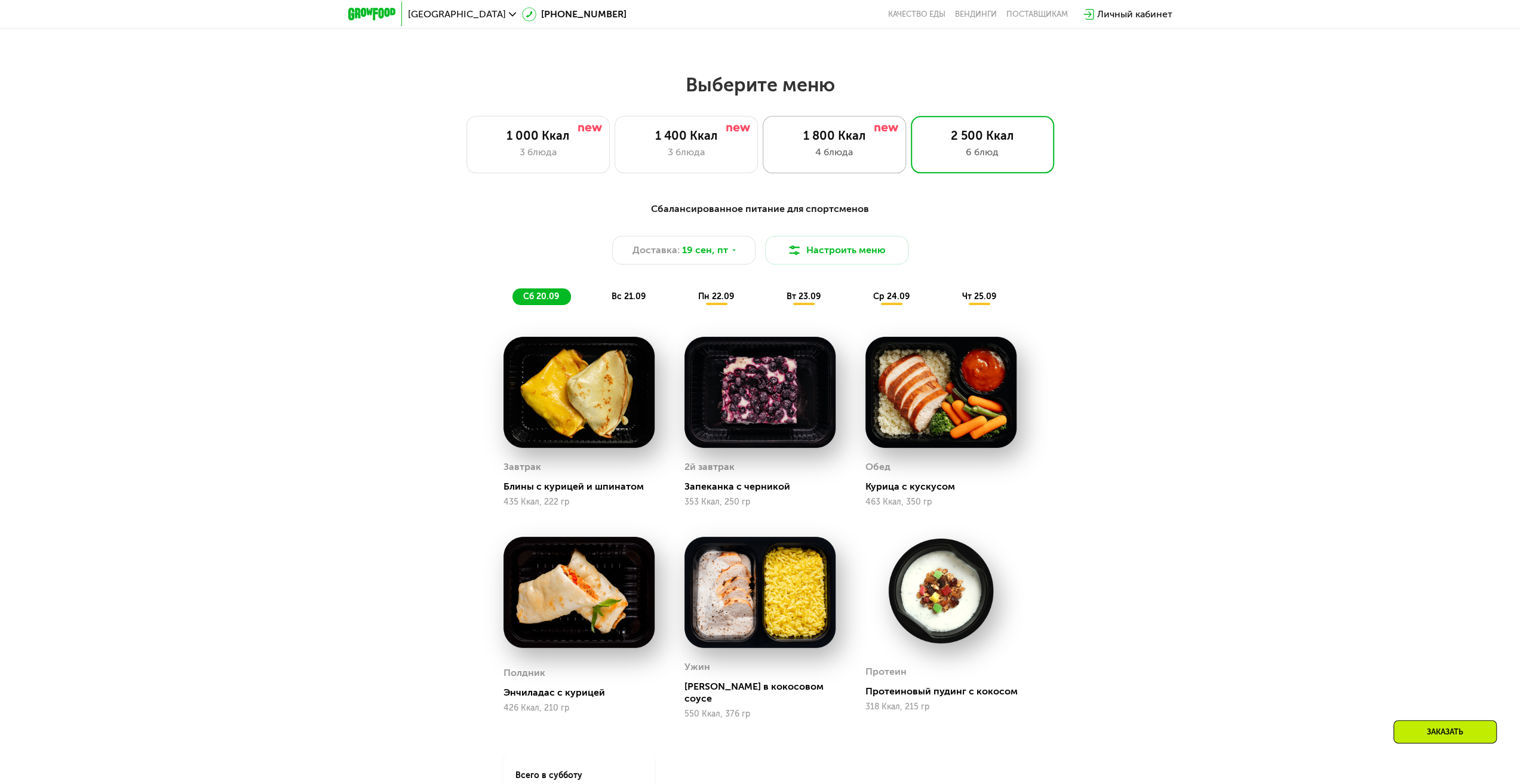
click at [845, 140] on div "1 800 Ккал" at bounding box center [834, 136] width 118 height 14
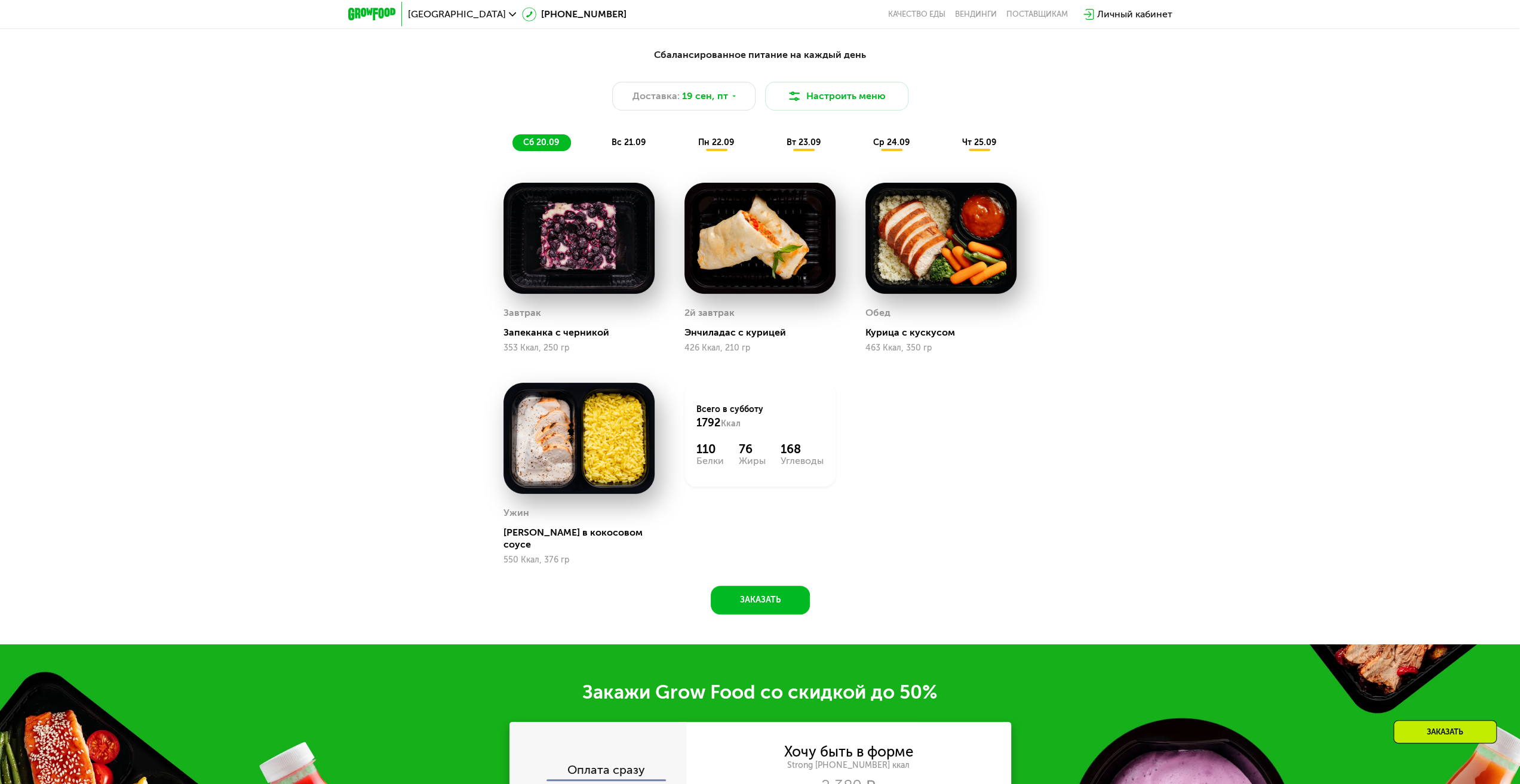
scroll to position [1492, 0]
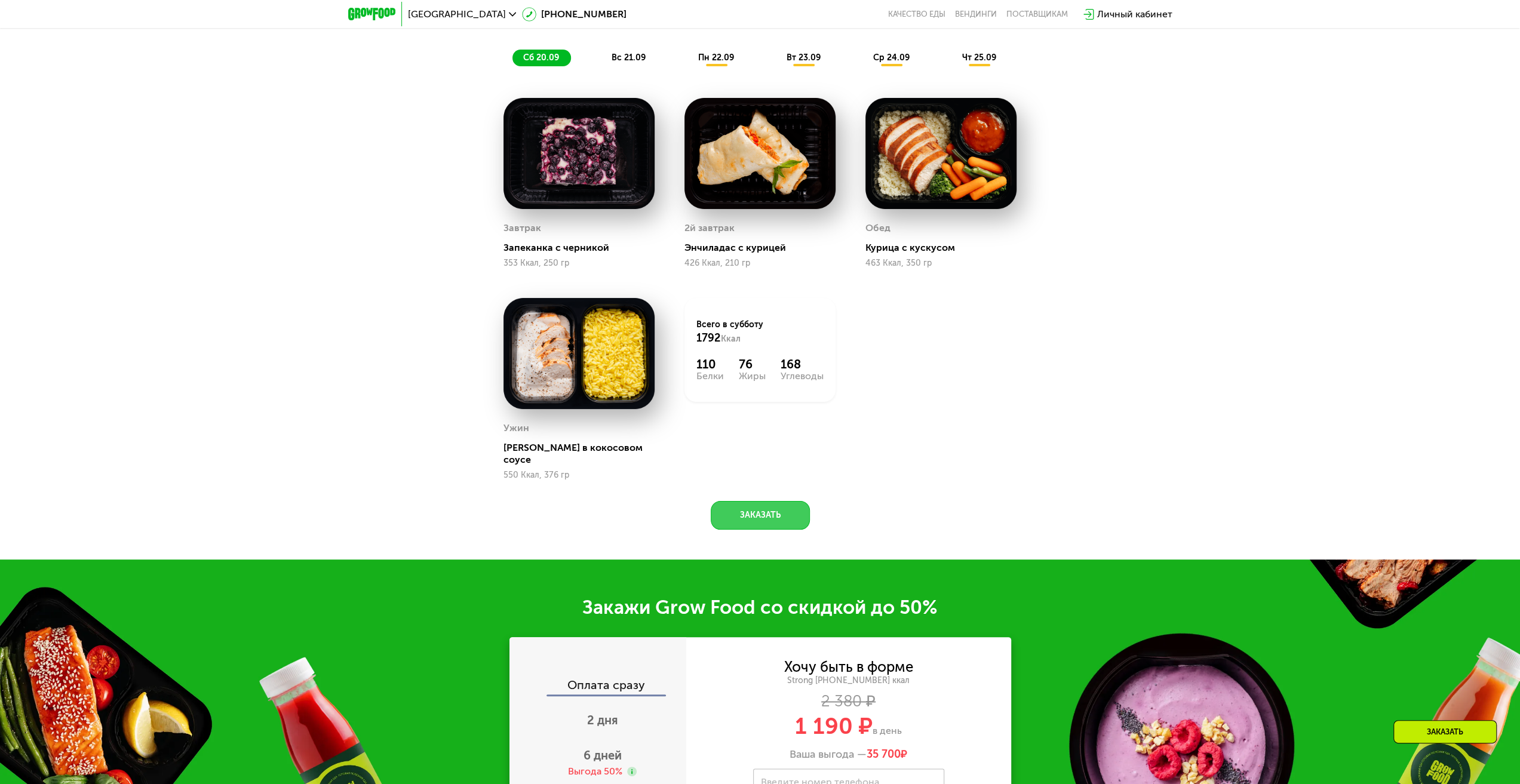
click at [763, 509] on button "Заказать" at bounding box center [760, 515] width 99 height 28
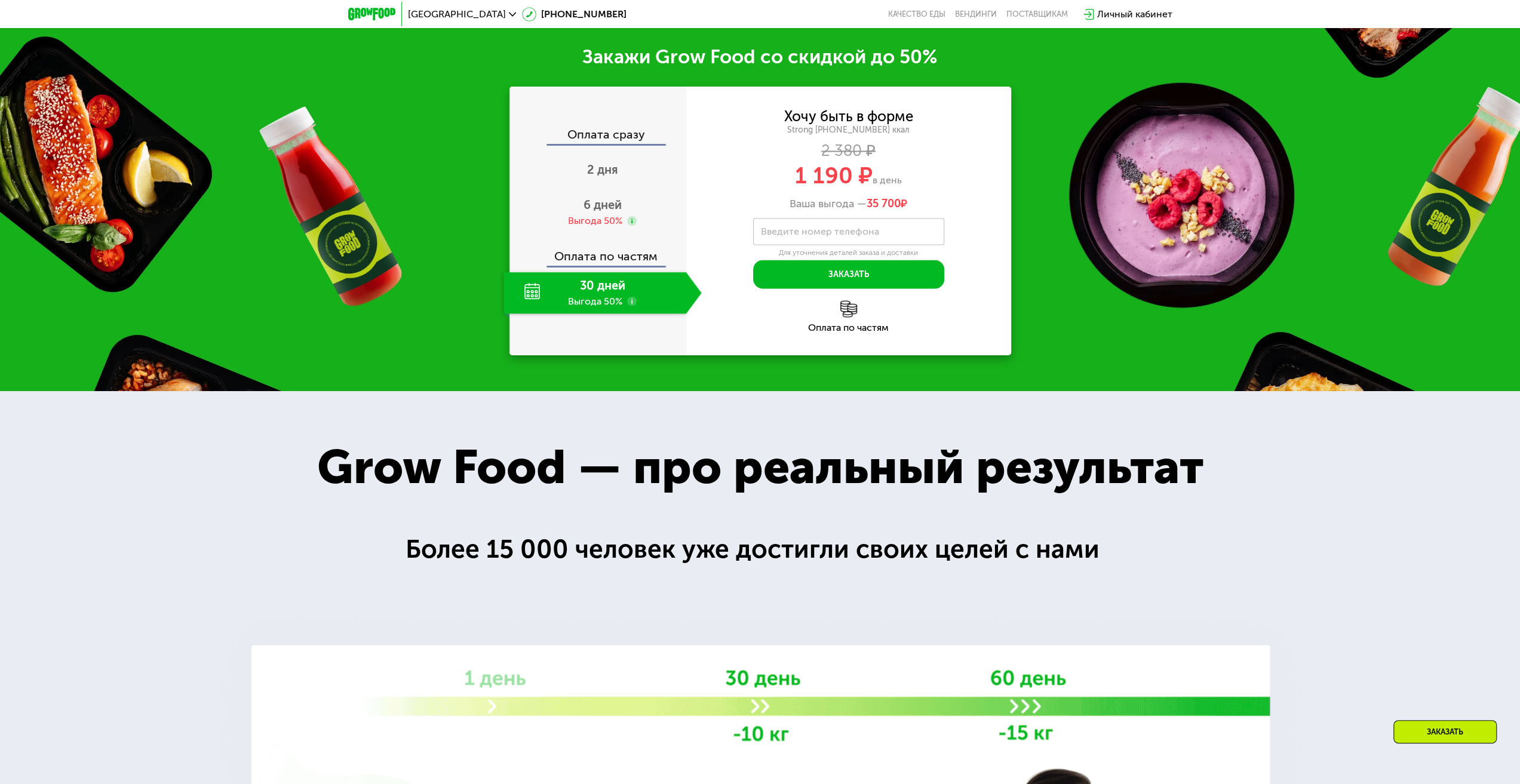
scroll to position [2043, 0]
click at [597, 197] on span "6 дней" at bounding box center [602, 204] width 38 height 14
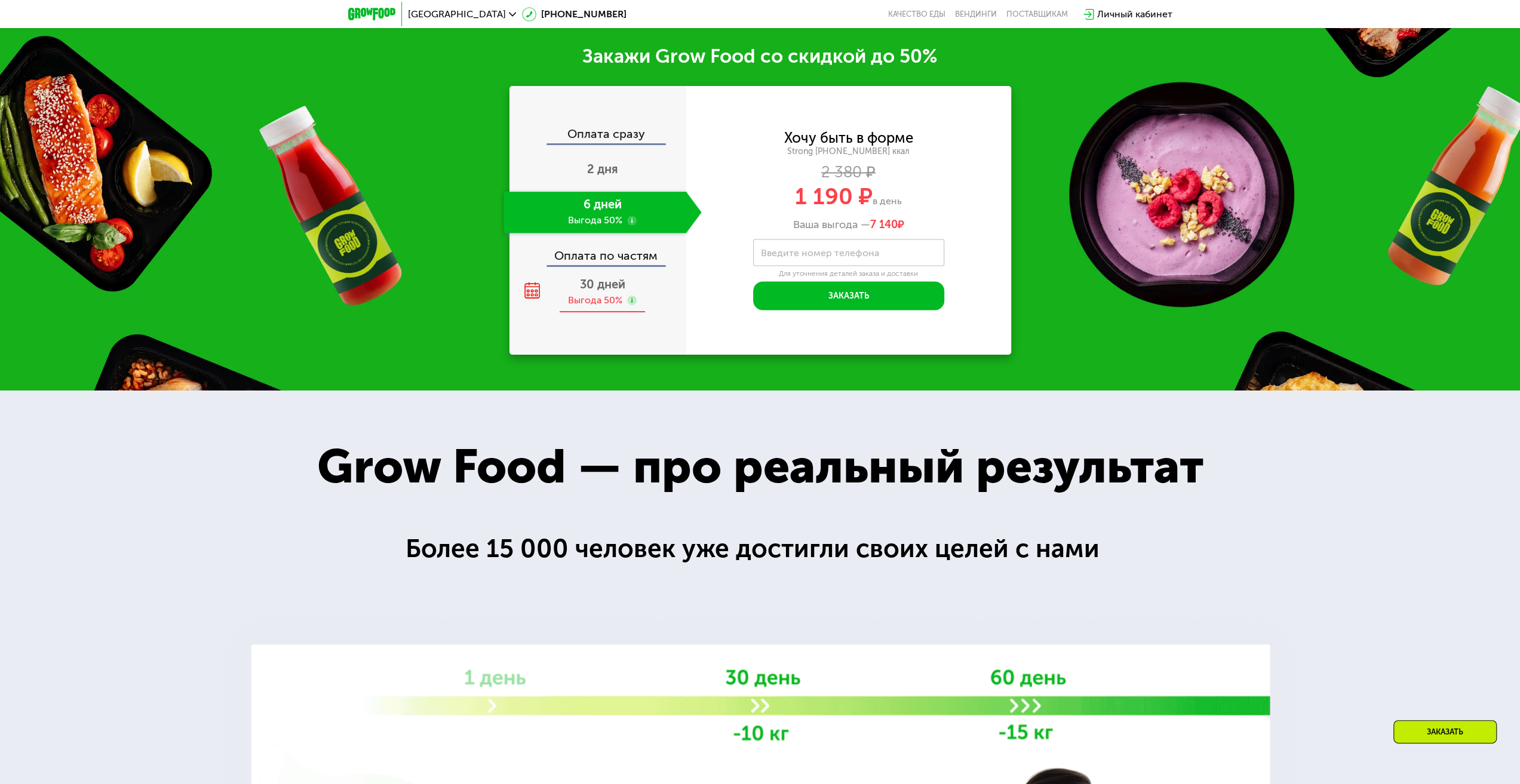
click at [583, 278] on span "30 дней" at bounding box center [603, 284] width 46 height 14
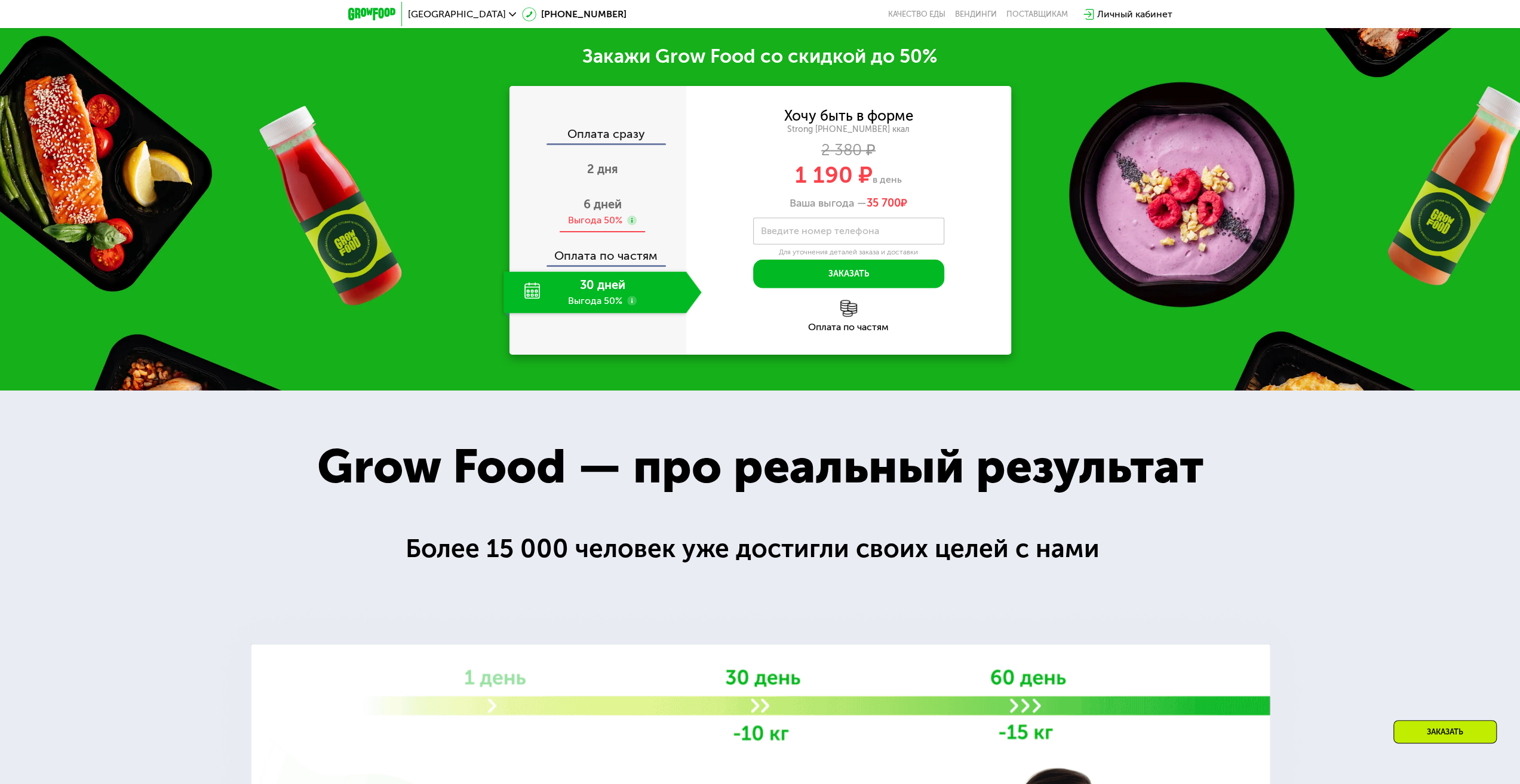
click at [592, 201] on span "6 дней" at bounding box center [602, 204] width 38 height 14
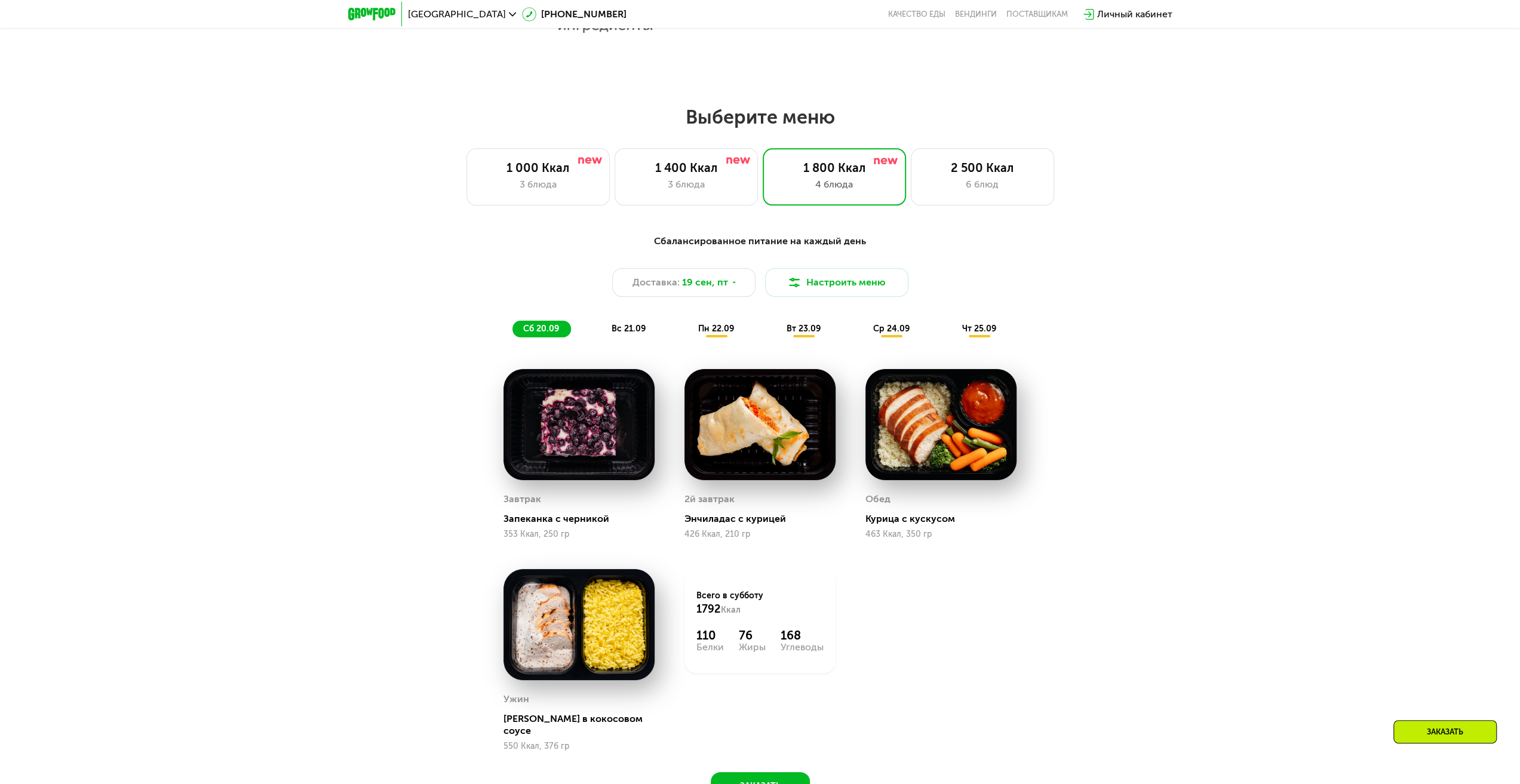
scroll to position [1029, 0]
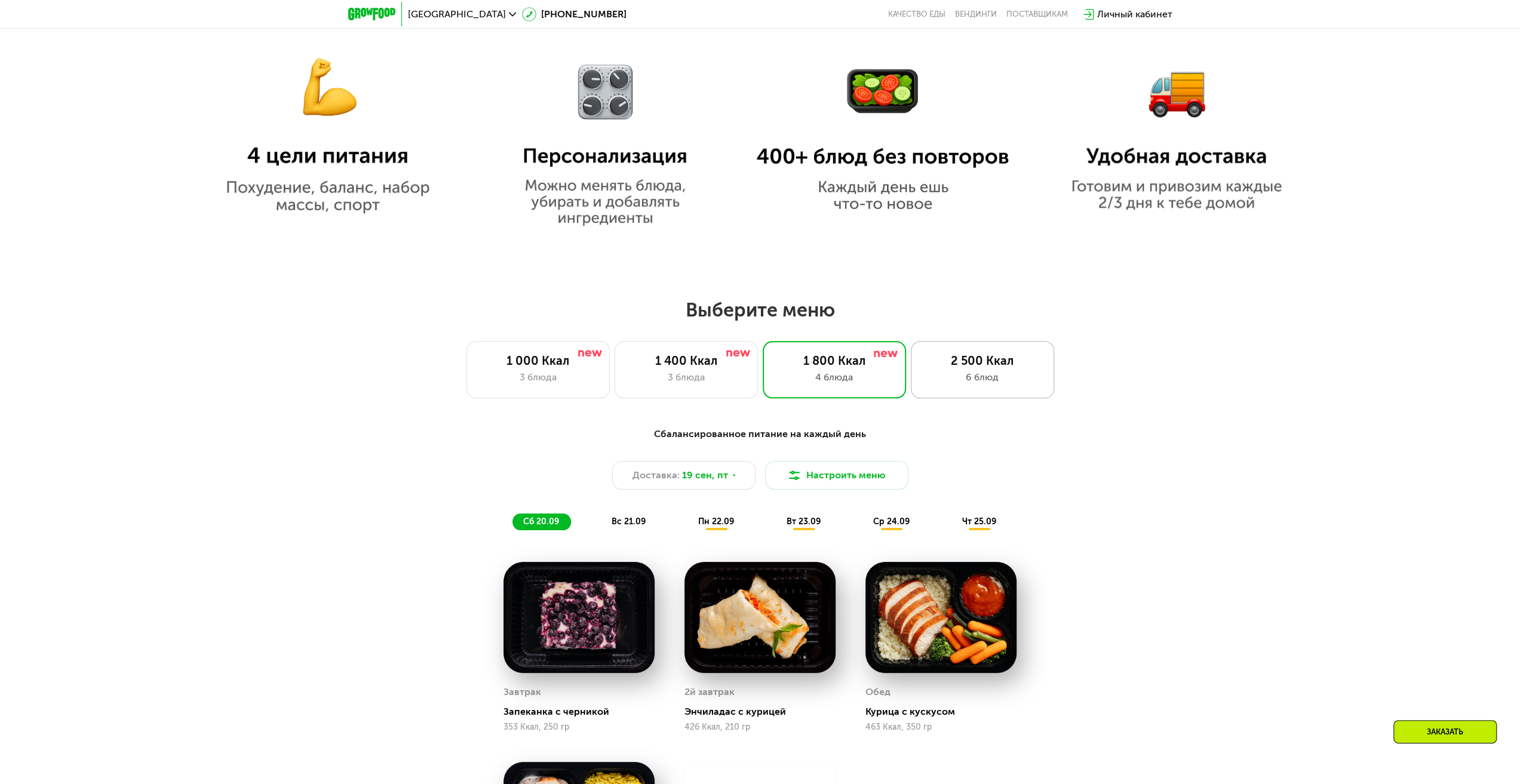
click at [990, 368] on div "2 500 Ккал" at bounding box center [983, 360] width 118 height 14
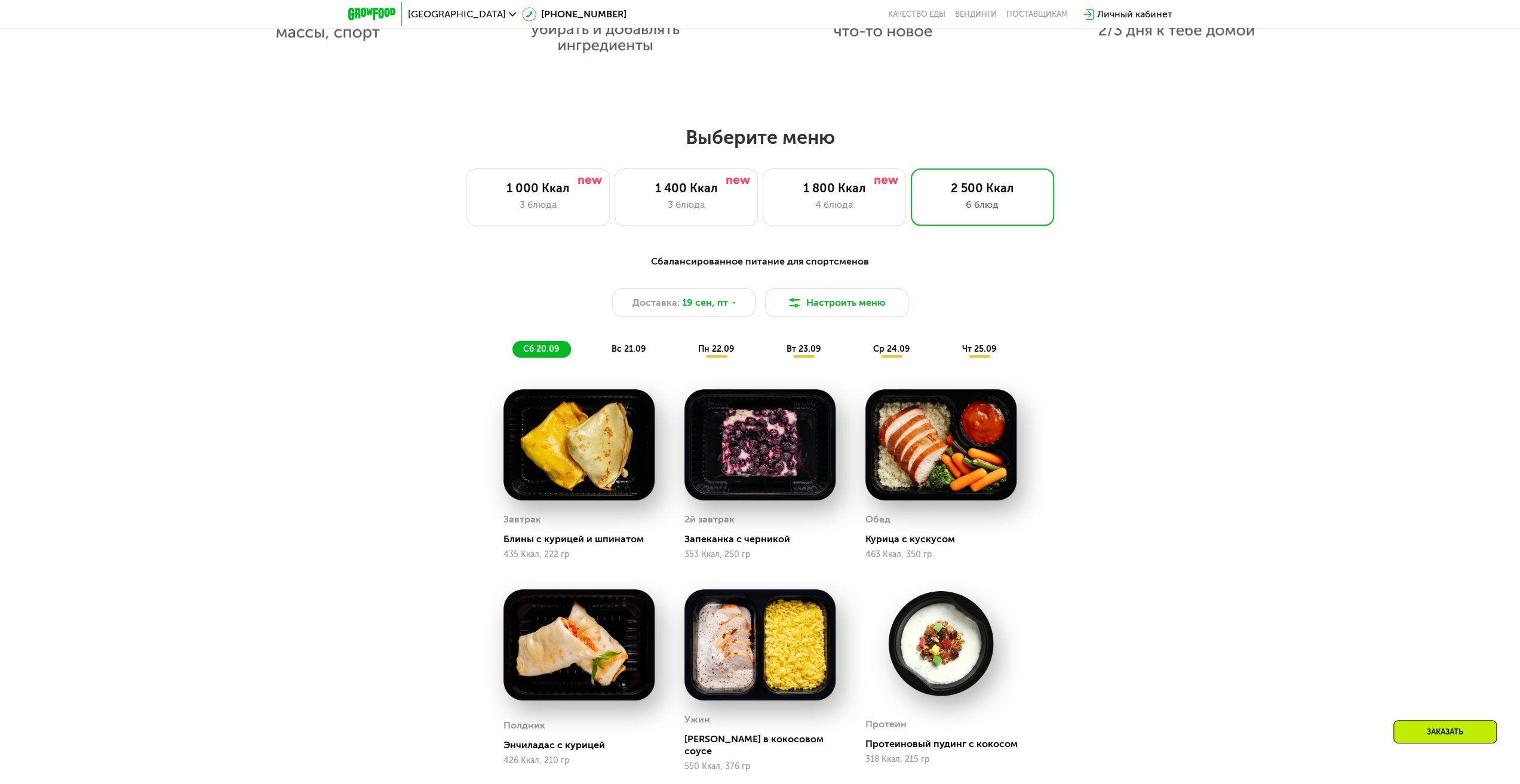
scroll to position [1208, 0]
